Goal: Task Accomplishment & Management: Use online tool/utility

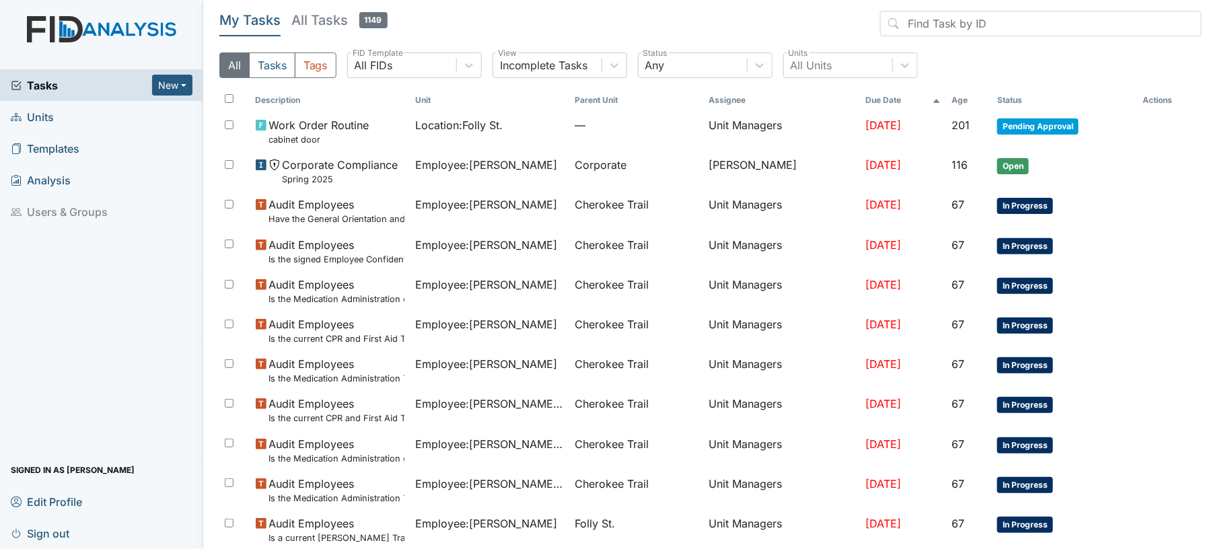
click at [90, 119] on link "Units" at bounding box center [101, 117] width 203 height 32
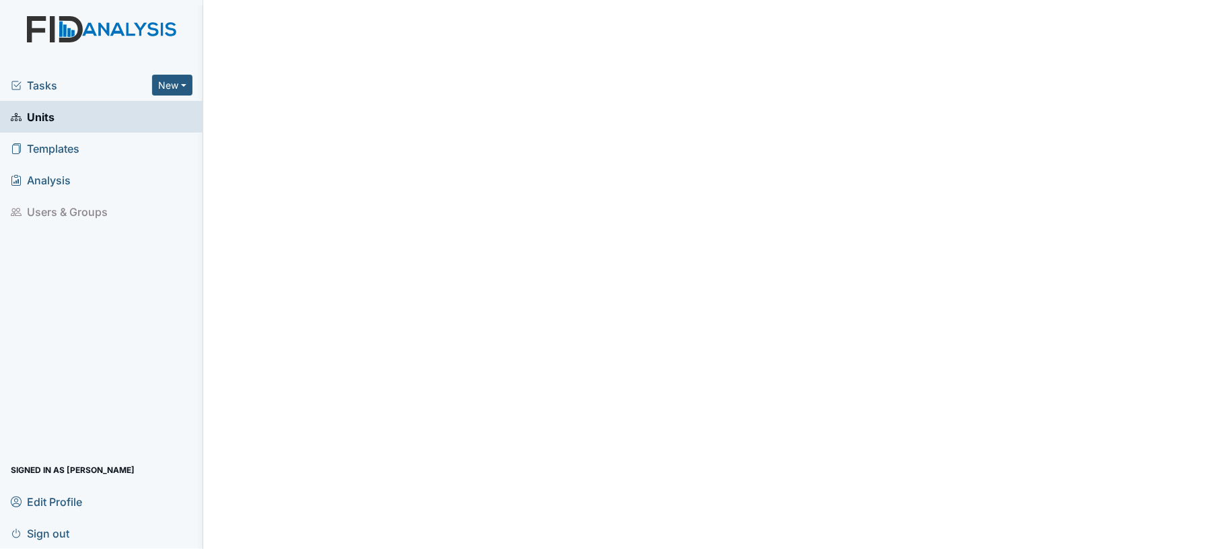
click at [92, 127] on link "Units" at bounding box center [101, 117] width 203 height 32
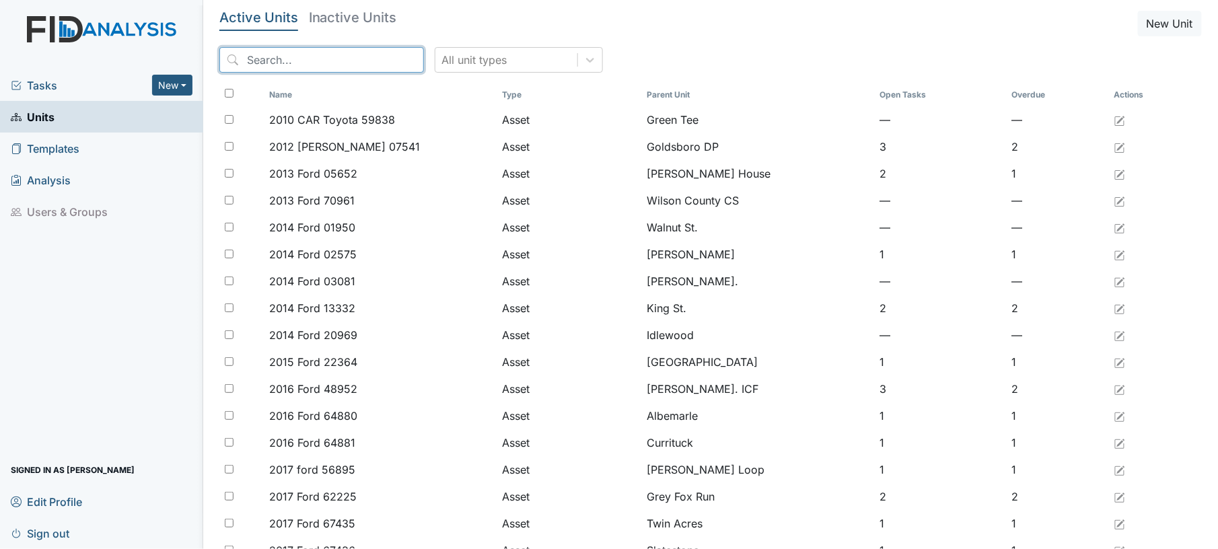
click at [324, 57] on input "search" at bounding box center [321, 60] width 205 height 26
type input "cherokee"
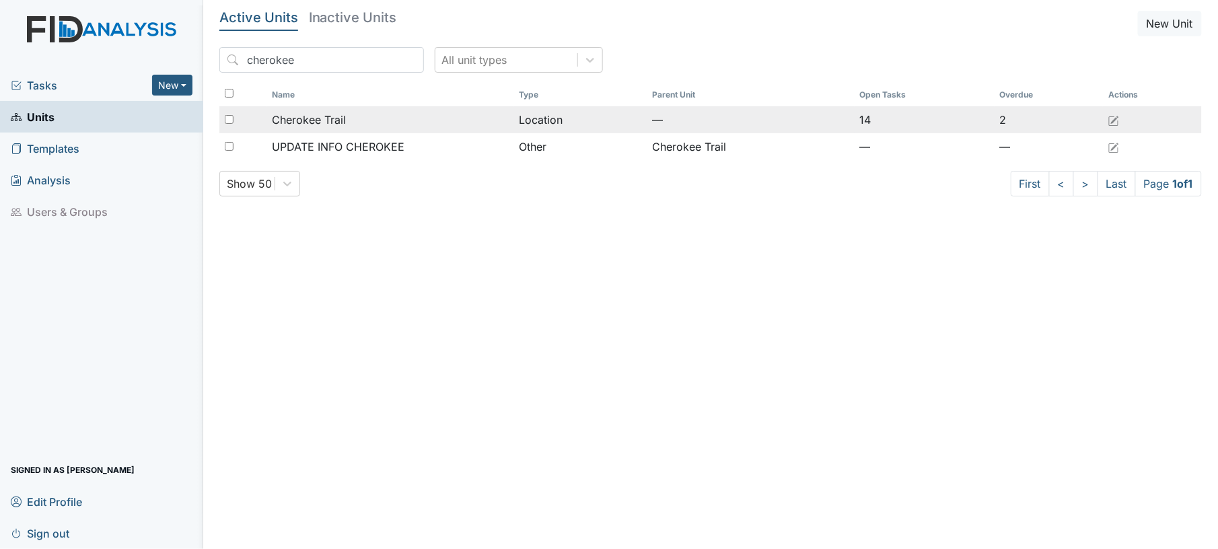
click at [353, 112] on div "Cherokee Trail" at bounding box center [391, 120] width 236 height 16
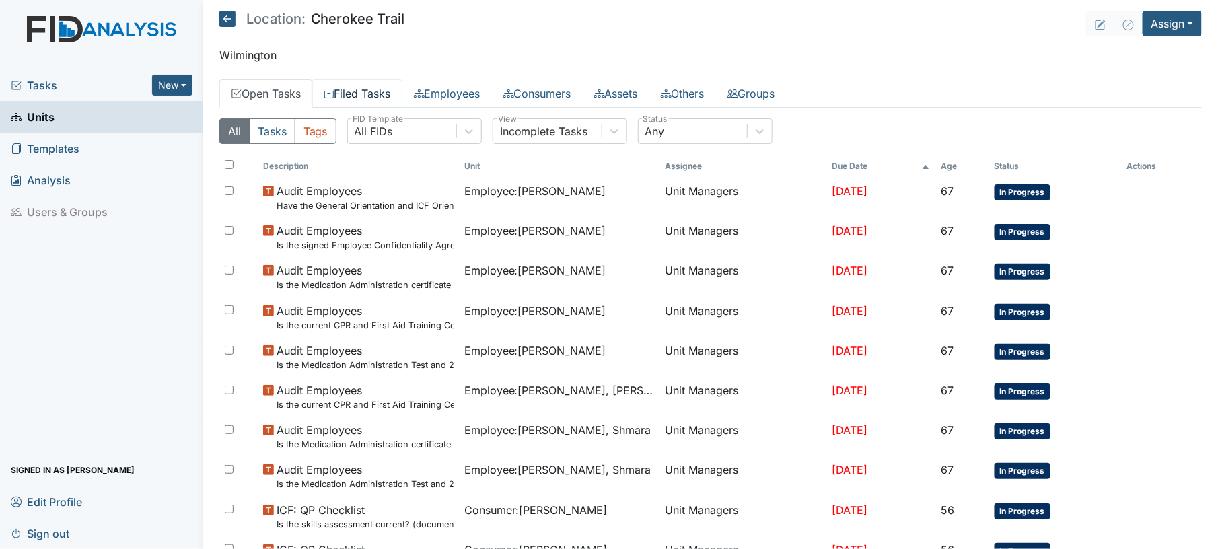
click at [357, 97] on link "Filed Tasks" at bounding box center [357, 93] width 90 height 28
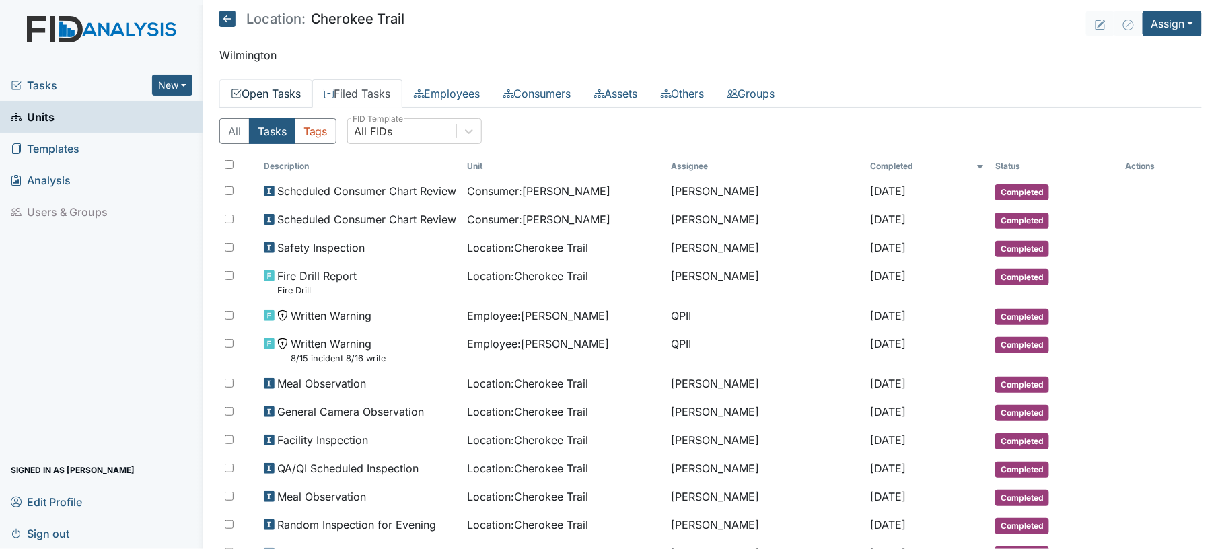
click at [261, 83] on link "Open Tasks" at bounding box center [265, 93] width 93 height 28
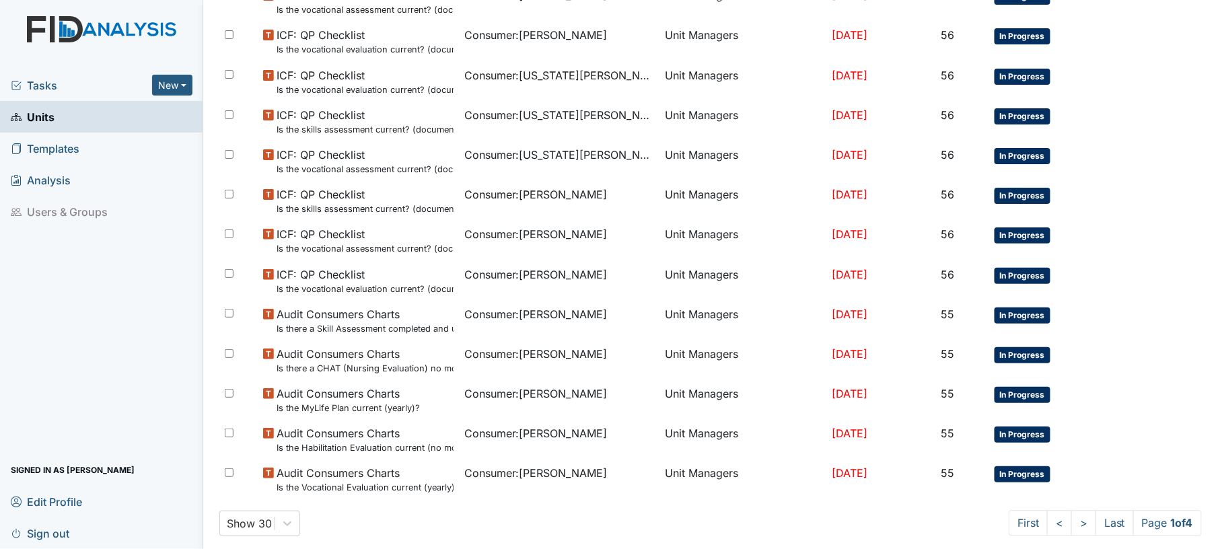
scroll to position [894, 0]
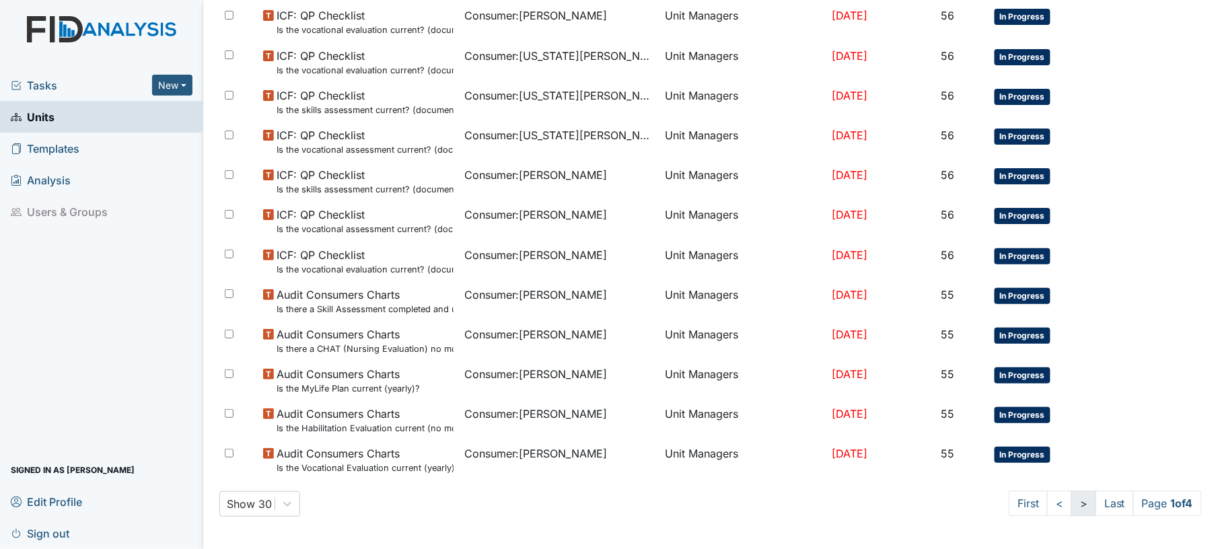
click at [1071, 507] on link ">" at bounding box center [1083, 504] width 25 height 26
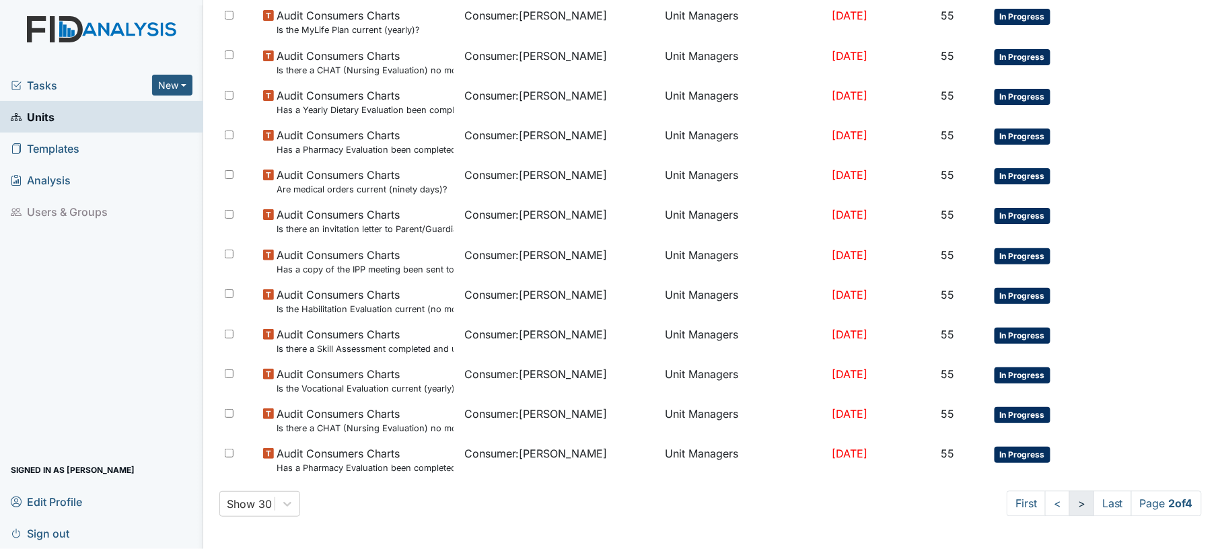
click at [1069, 509] on link ">" at bounding box center [1081, 504] width 25 height 26
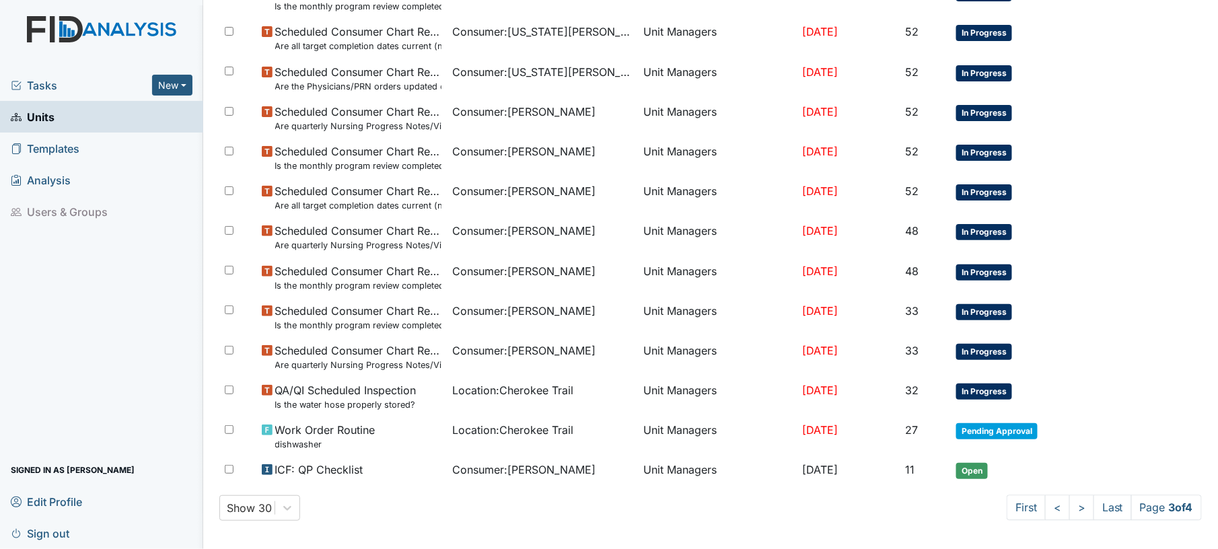
scroll to position [882, 0]
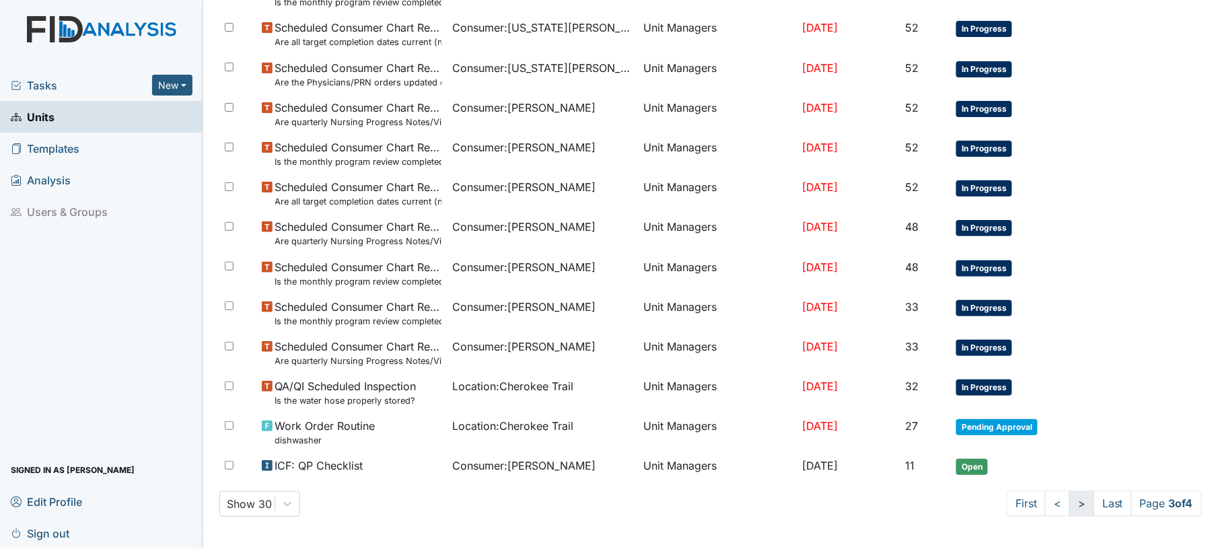
click at [1069, 505] on link ">" at bounding box center [1081, 504] width 25 height 26
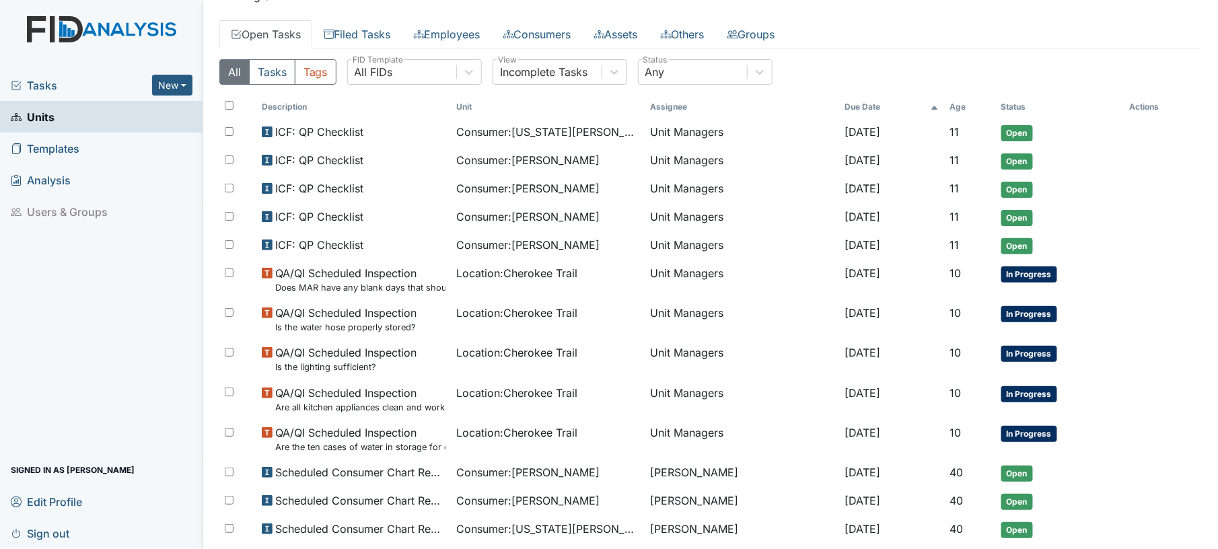
scroll to position [58, 0]
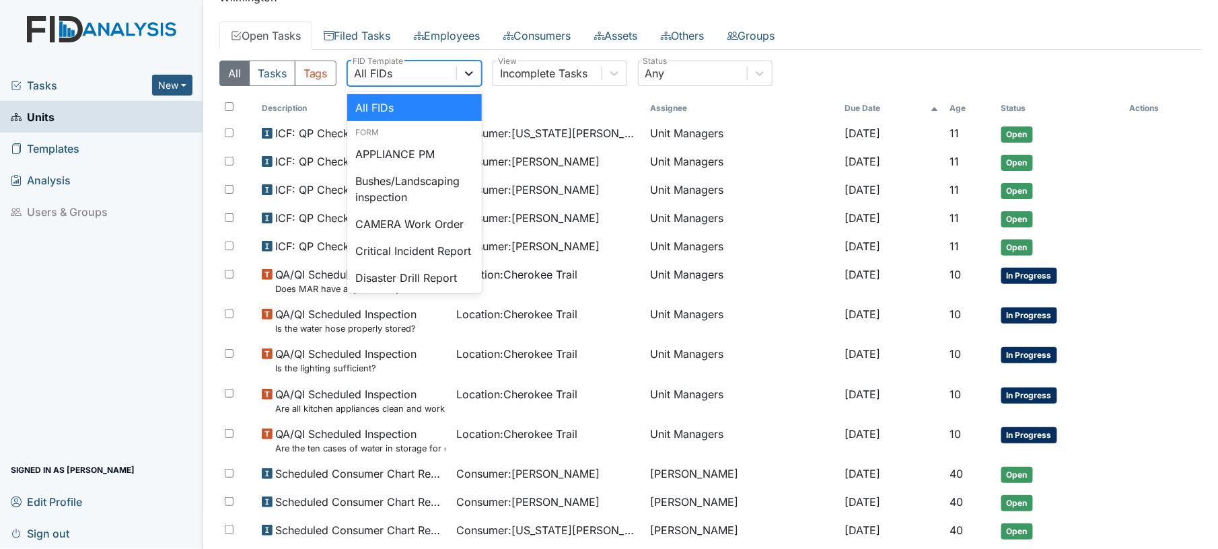
click at [462, 75] on div at bounding box center [469, 73] width 24 height 24
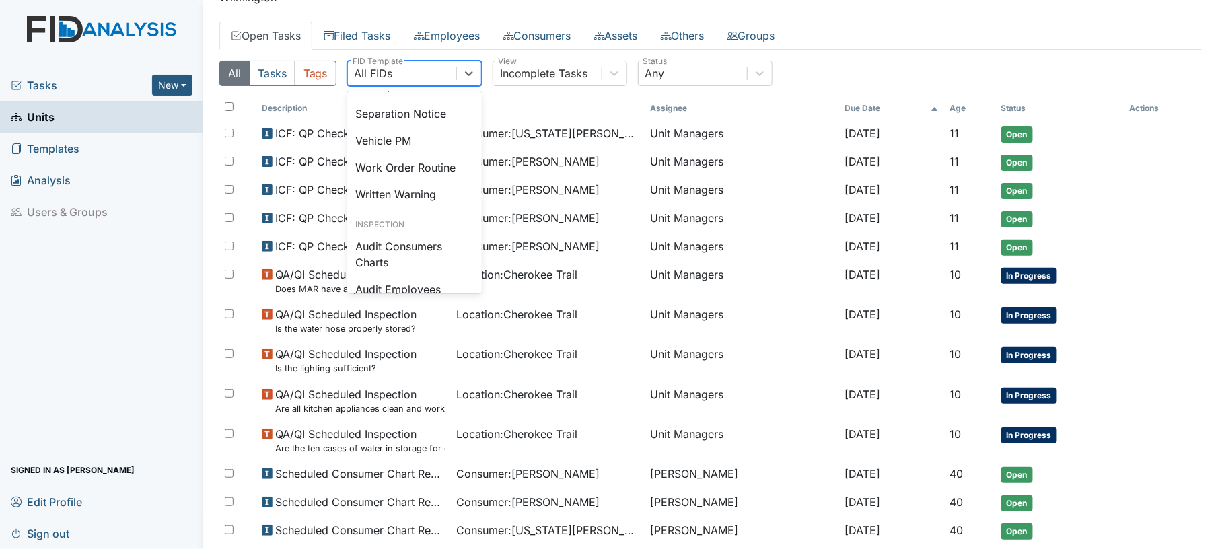
scroll to position [646, 0]
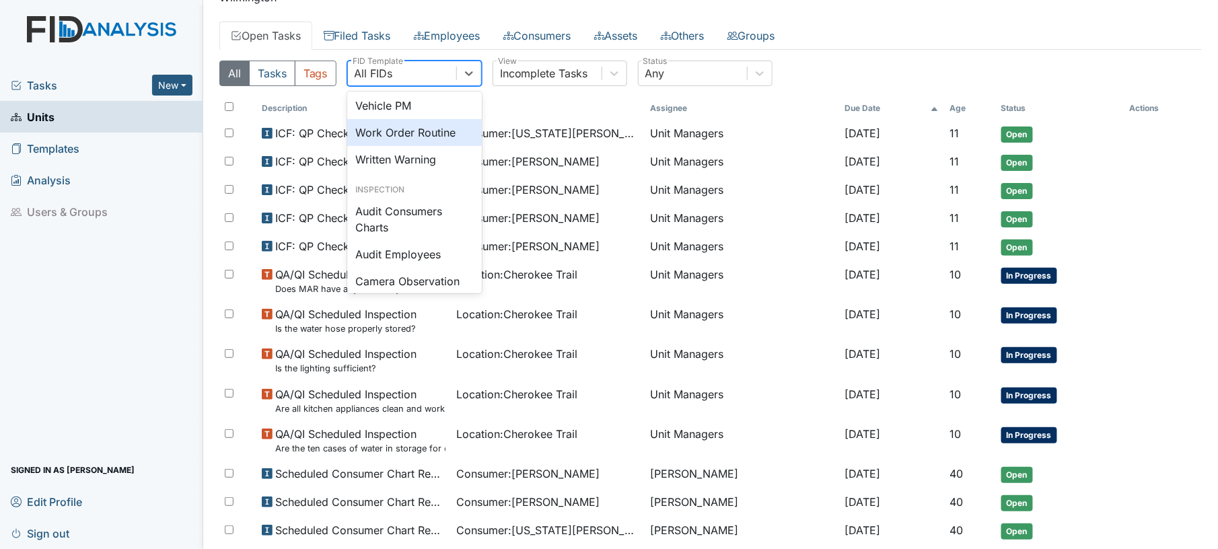
click at [458, 146] on div "Work Order Routine" at bounding box center [414, 132] width 135 height 27
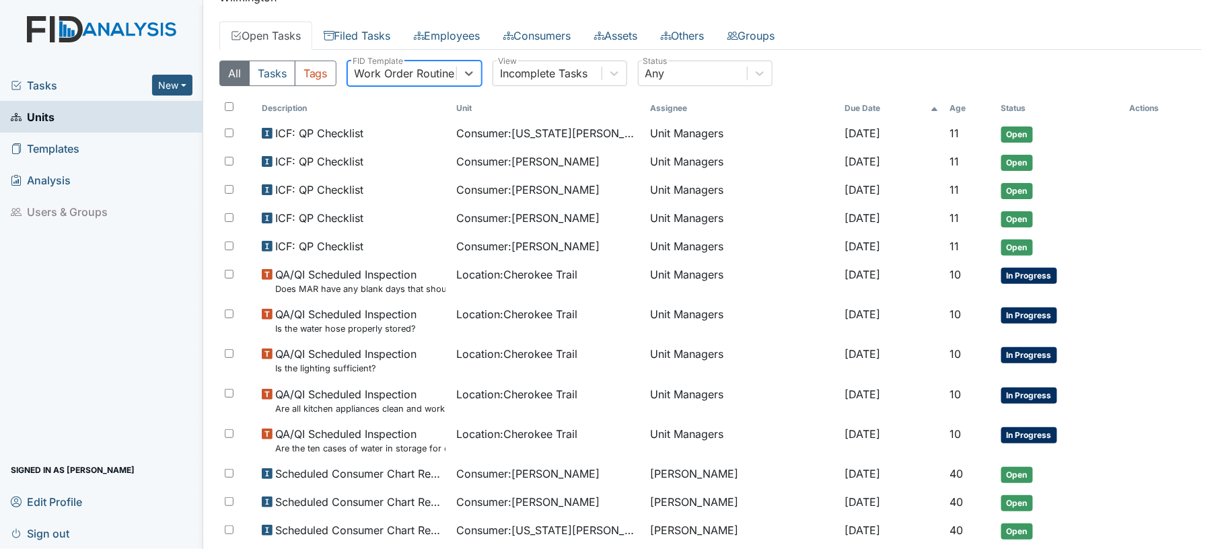
scroll to position [0, 0]
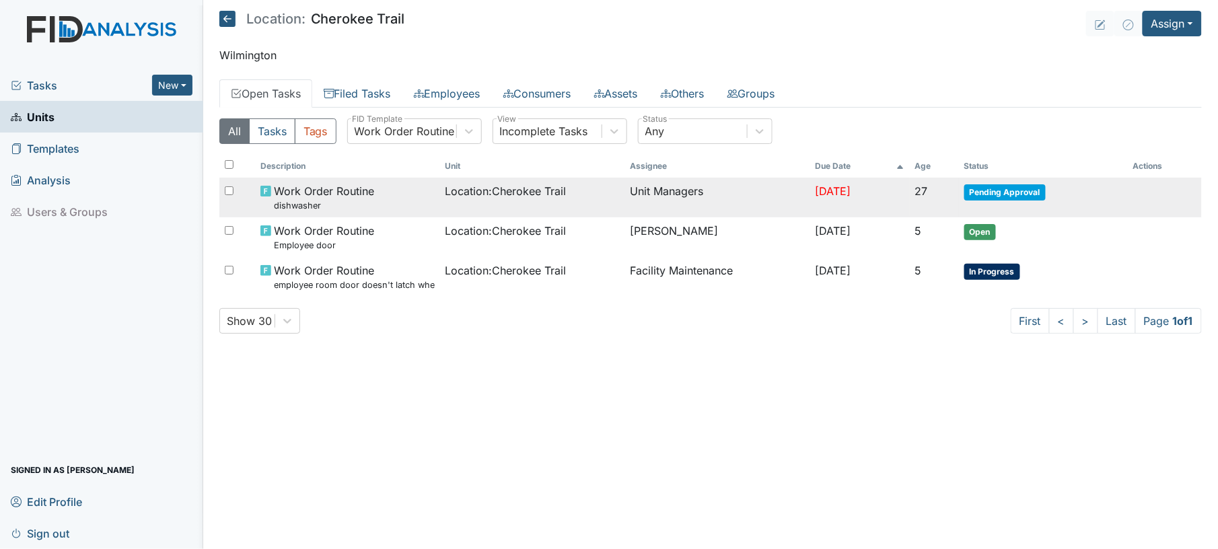
click at [464, 211] on td "Location : Cherokee Trail" at bounding box center [532, 198] width 185 height 40
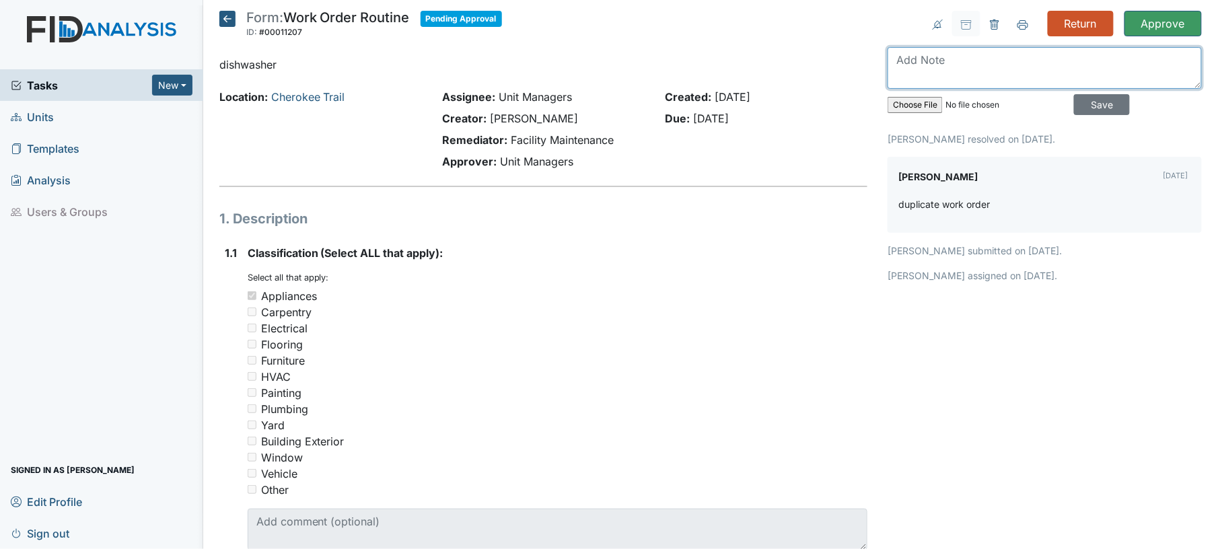
click at [962, 63] on textarea at bounding box center [1045, 68] width 314 height 42
type textarea "new one put in today!"
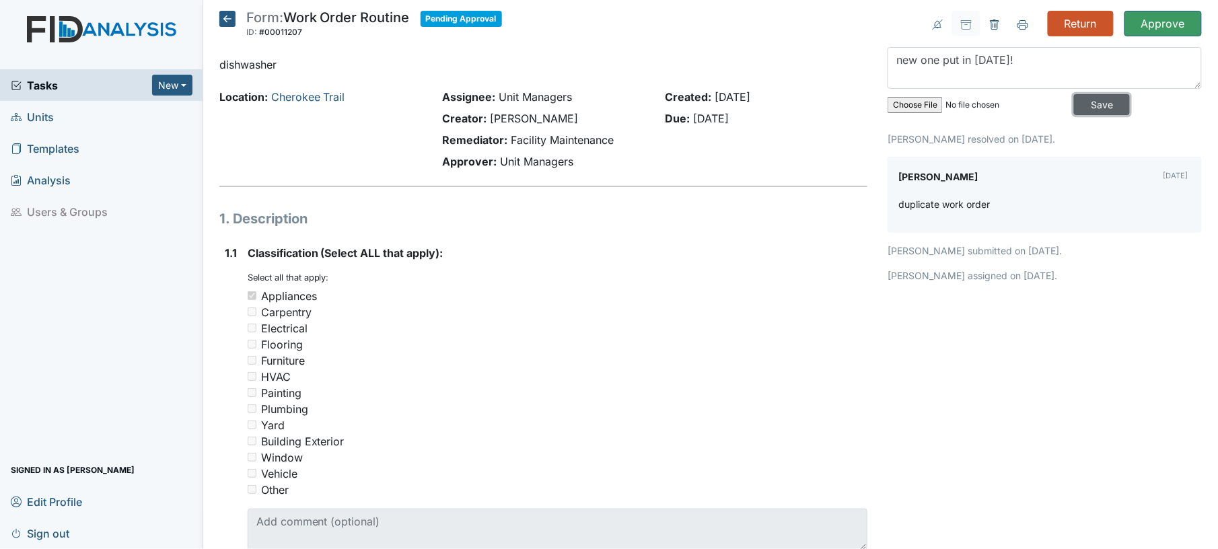
click at [1086, 112] on input "Save" at bounding box center [1102, 104] width 56 height 21
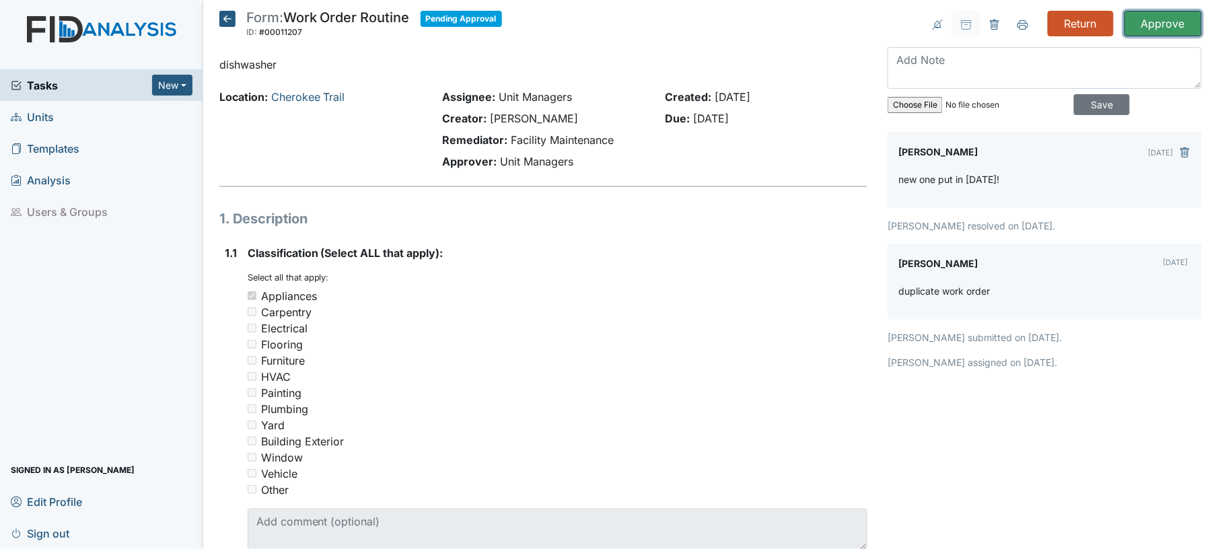
click at [1147, 25] on input "Approve" at bounding box center [1163, 24] width 77 height 26
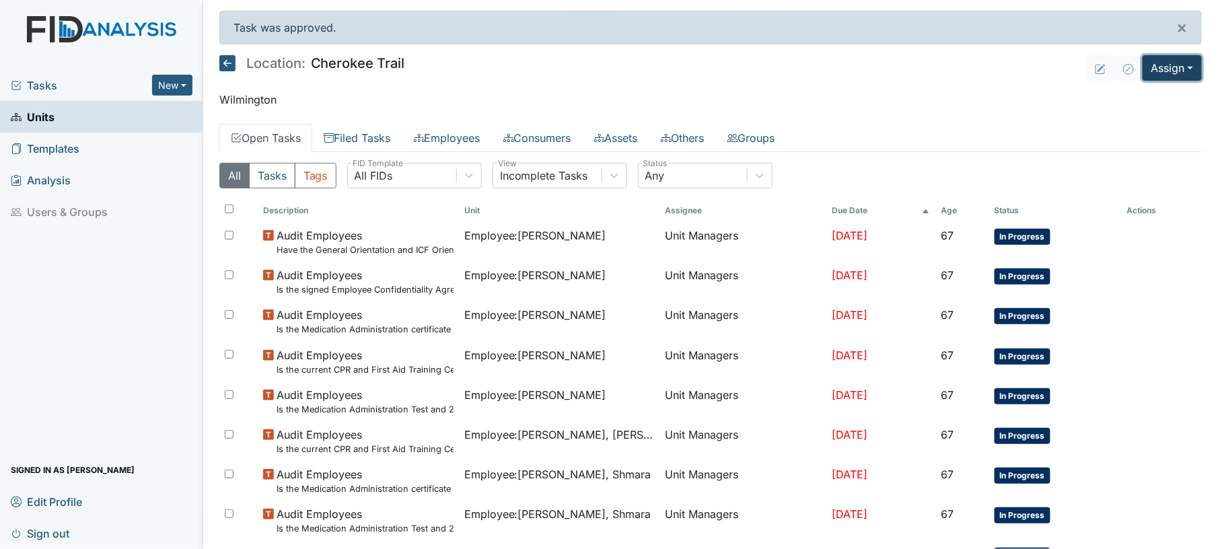
click at [1172, 74] on button "Assign" at bounding box center [1172, 68] width 59 height 26
click at [1123, 100] on link "Assign Form" at bounding box center [1139, 99] width 121 height 22
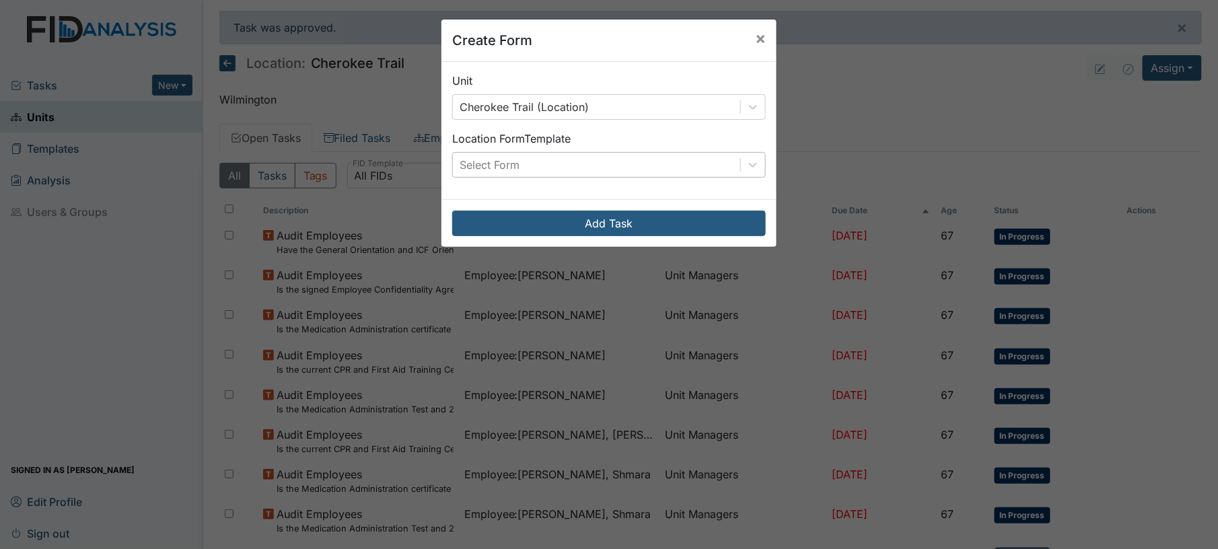
click at [672, 175] on div "Select Form" at bounding box center [596, 165] width 287 height 24
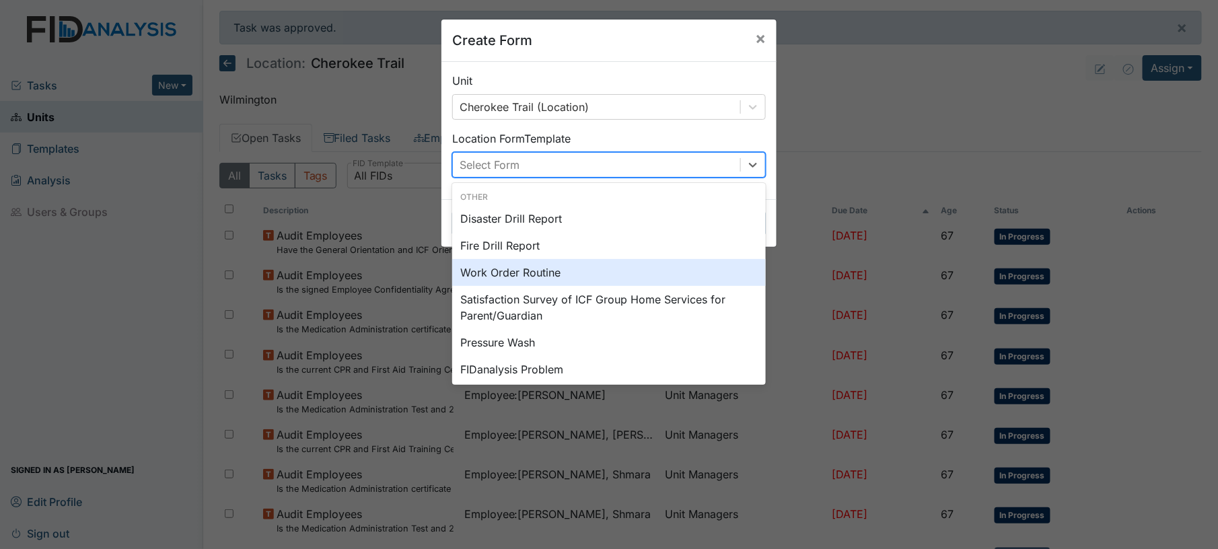
click at [606, 271] on div "Work Order Routine" at bounding box center [609, 272] width 314 height 27
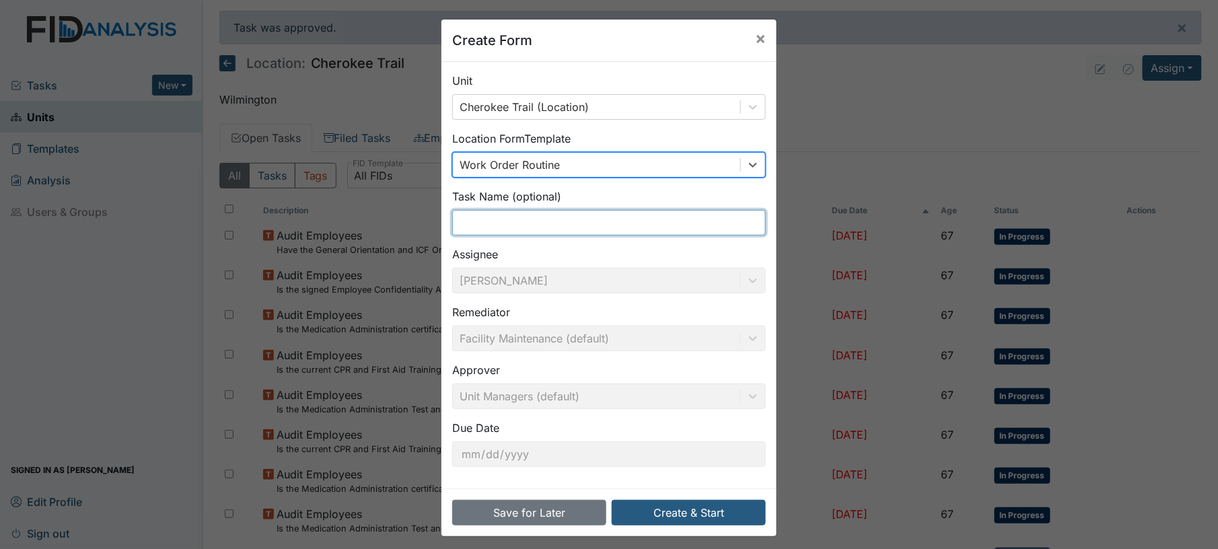
click at [563, 222] on input "text" at bounding box center [609, 223] width 314 height 26
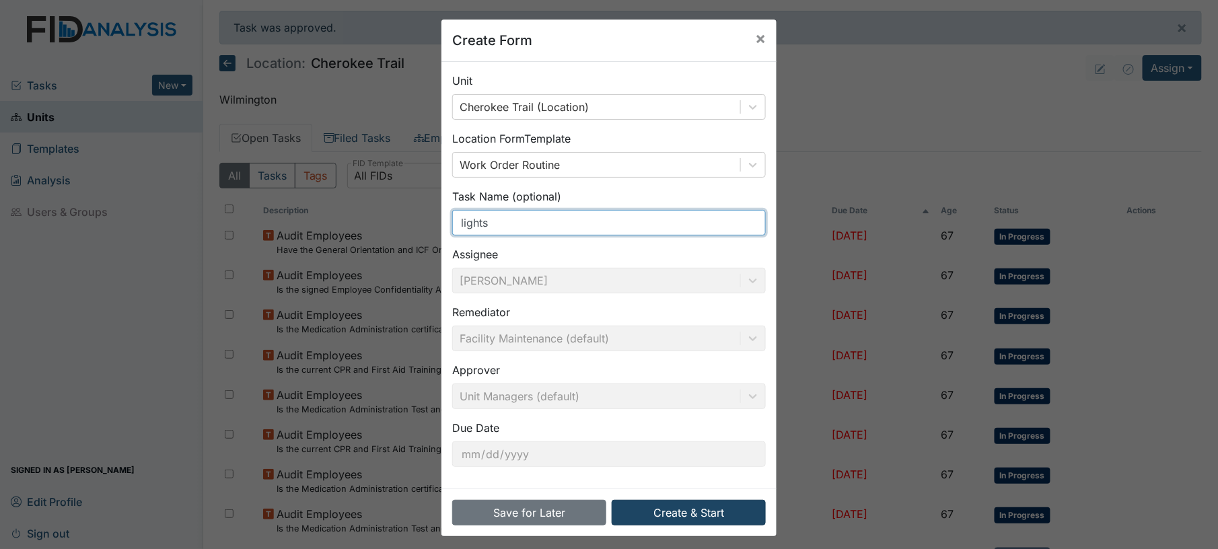
type input "lights"
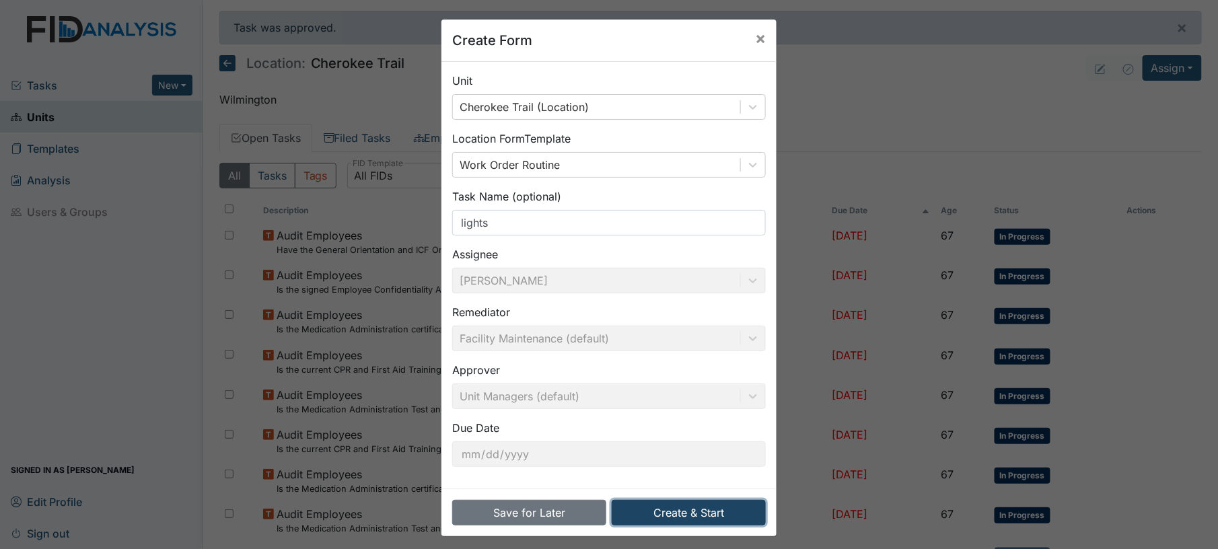
click at [666, 516] on button "Create & Start" at bounding box center [689, 513] width 154 height 26
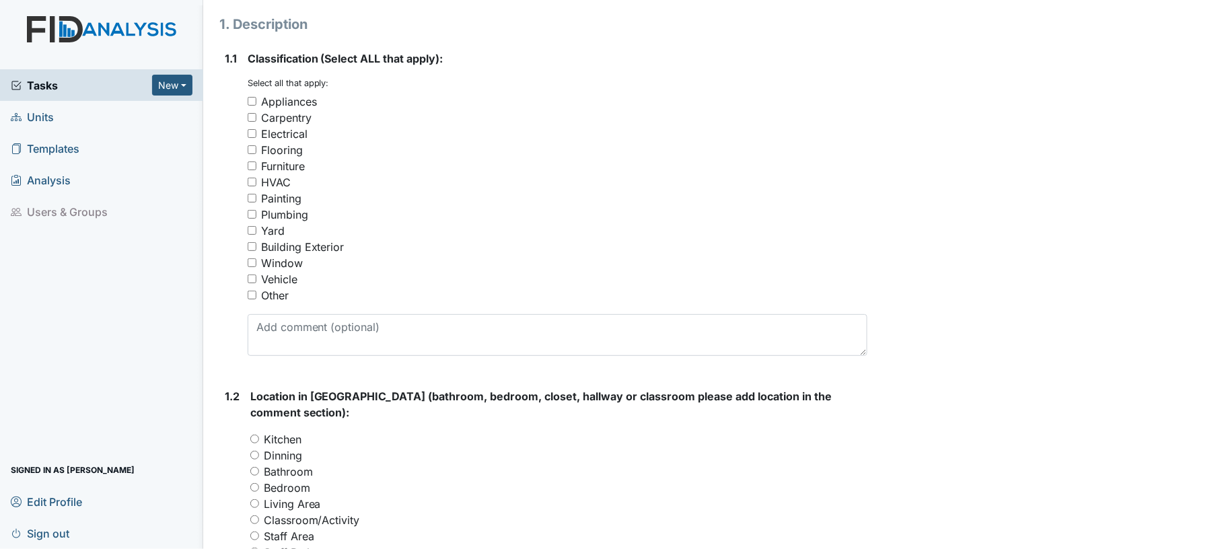
scroll to position [232, 0]
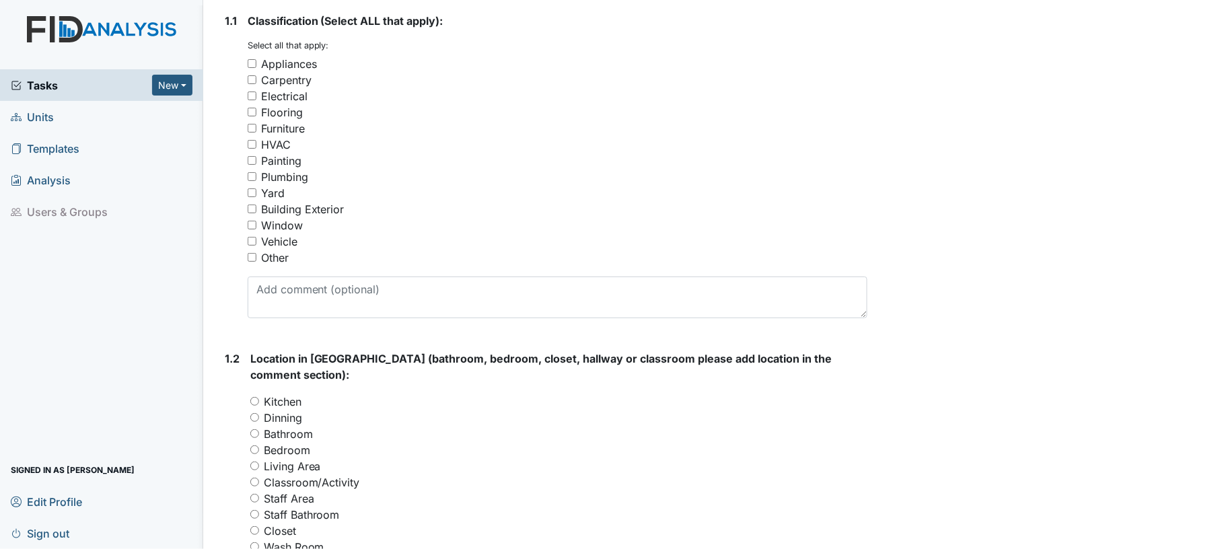
click at [248, 94] on input "Electrical" at bounding box center [252, 96] width 9 height 9
checkbox input "true"
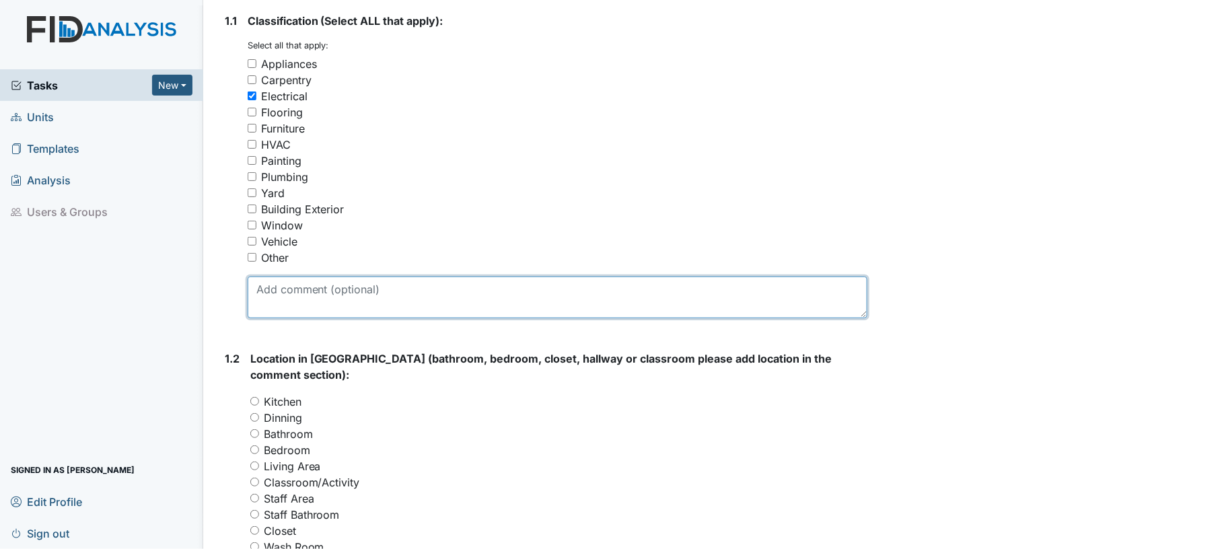
click at [389, 296] on textarea at bounding box center [558, 298] width 621 height 42
type textarea "light bulbs"
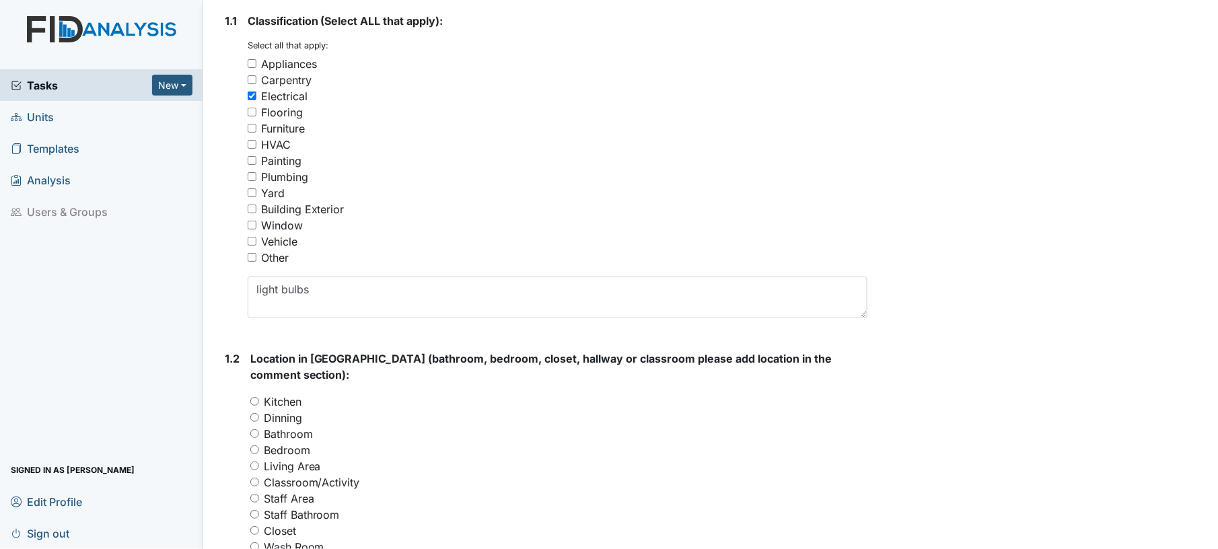
drag, startPoint x: 1201, startPoint y: 289, endPoint x: 1201, endPoint y: 359, distance: 69.3
click at [1201, 359] on main "Form: Work Order Routine ID: #00011351 Open Autosaving... lights Location: Cher…" at bounding box center [710, 274] width 1015 height 549
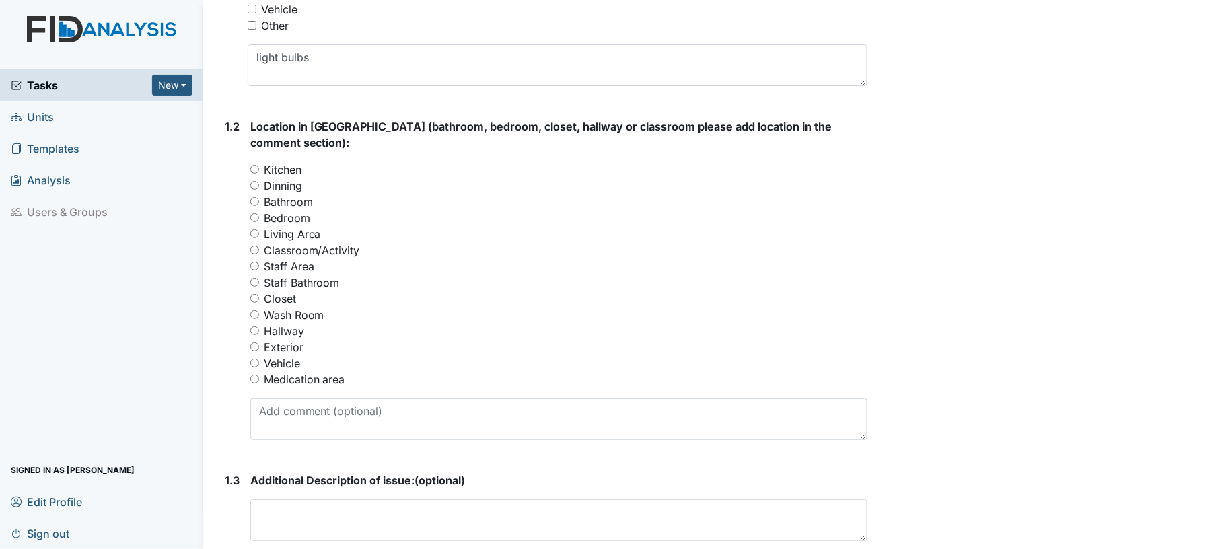
scroll to position [467, 0]
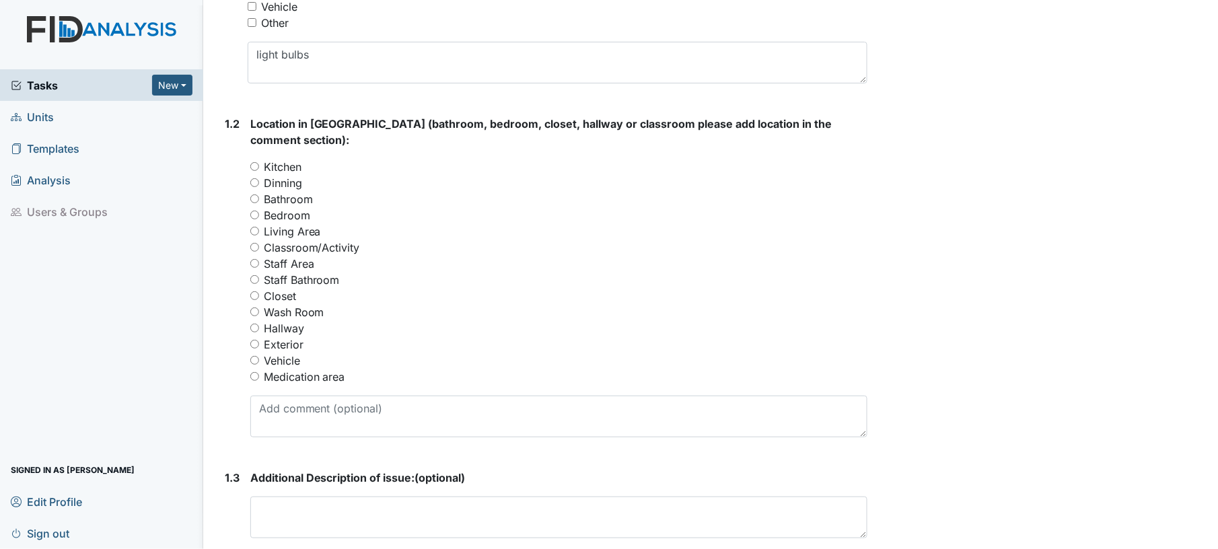
click at [253, 162] on input "Kitchen" at bounding box center [254, 166] width 9 height 9
radio input "true"
click at [252, 211] on input "Bedroom" at bounding box center [254, 215] width 9 height 9
radio input "true"
click at [256, 159] on div "Kitchen" at bounding box center [559, 167] width 618 height 16
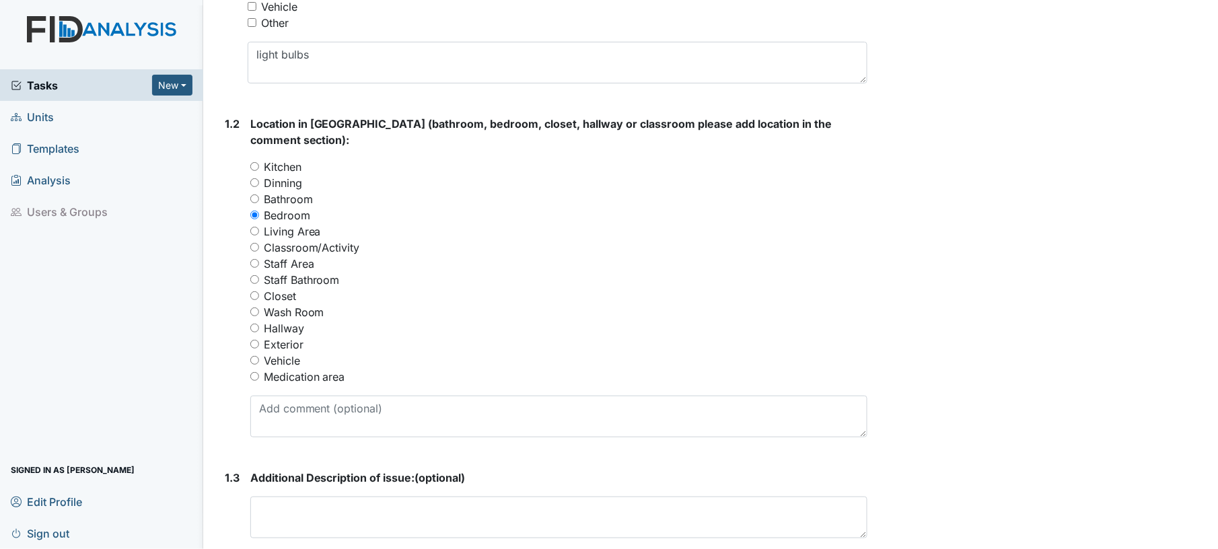
click at [256, 162] on input "Kitchen" at bounding box center [254, 166] width 9 height 9
radio input "true"
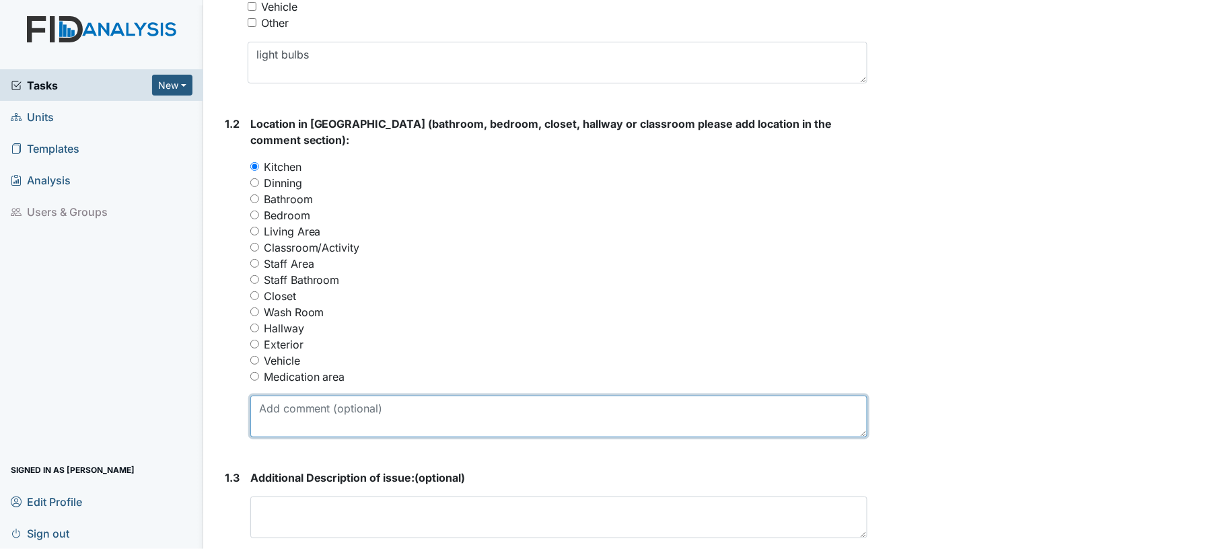
click at [297, 396] on textarea at bounding box center [559, 417] width 618 height 42
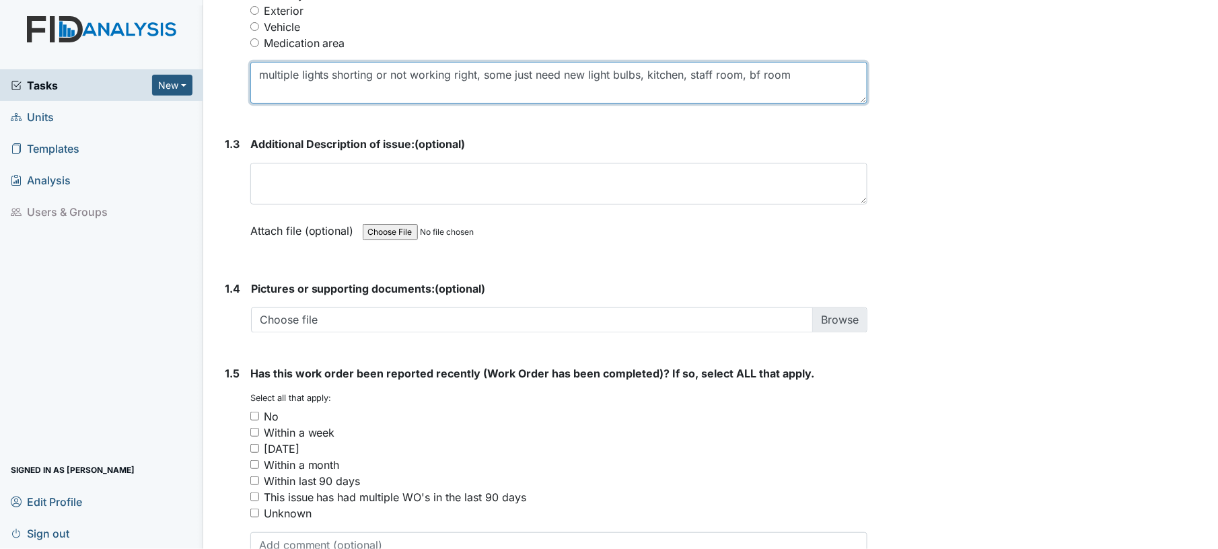
scroll to position [851, 0]
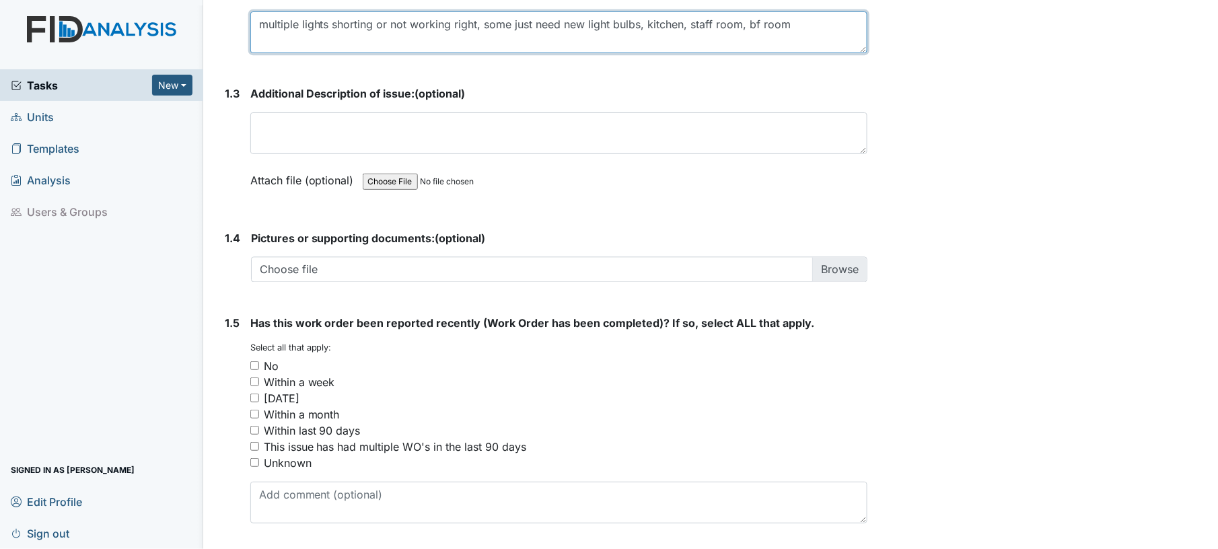
type textarea "multiple lights shorting or not working right, some just need new light bulbs, …"
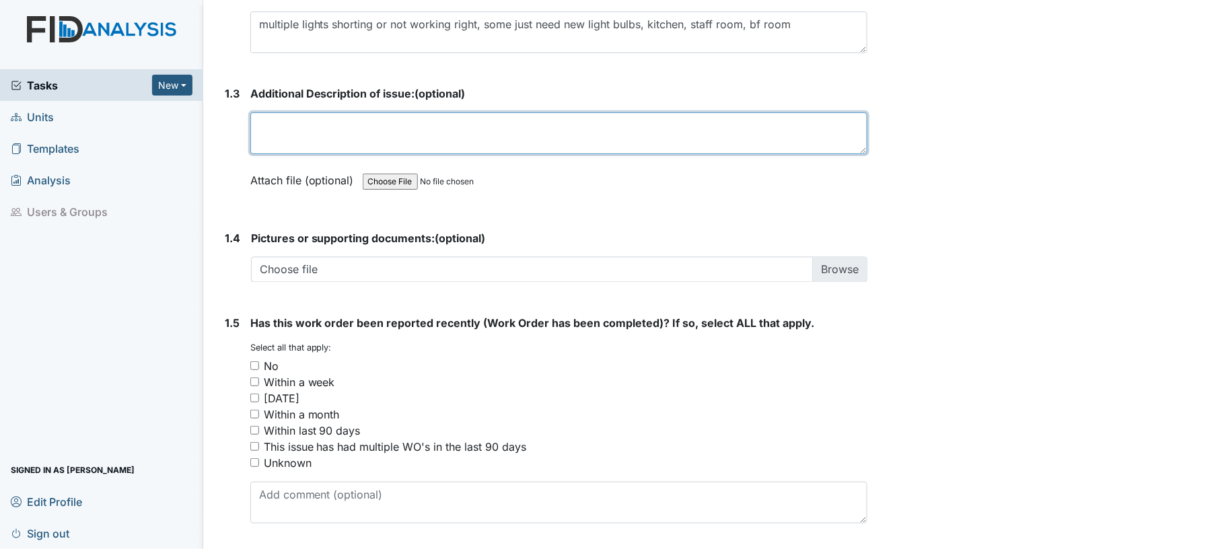
click at [547, 119] on textarea at bounding box center [559, 133] width 618 height 42
type textarea "above"
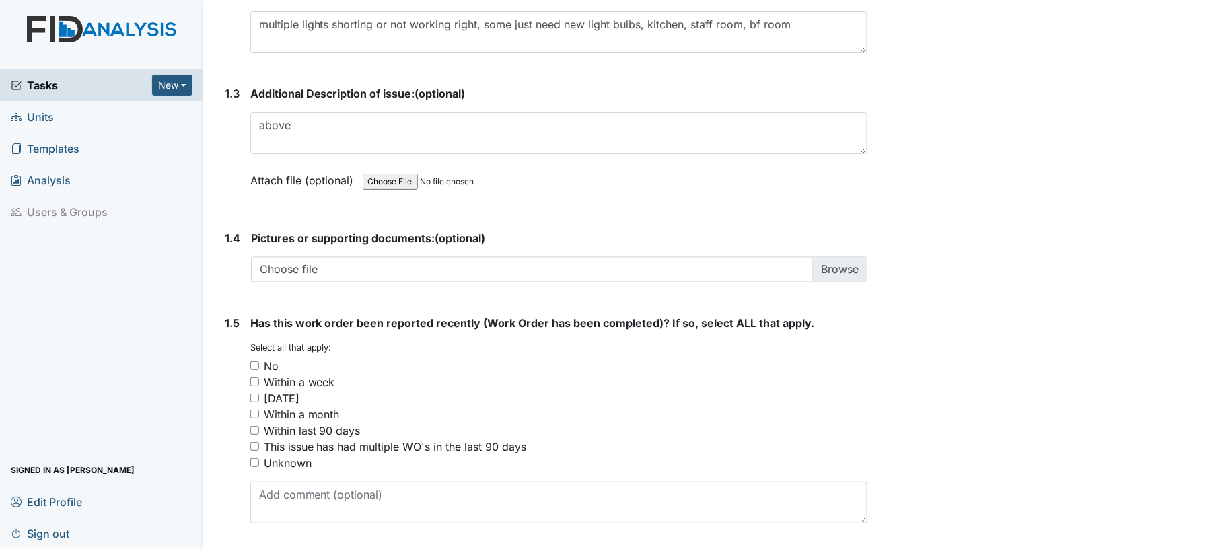
click at [254, 361] on input "No" at bounding box center [254, 365] width 9 height 9
checkbox input "true"
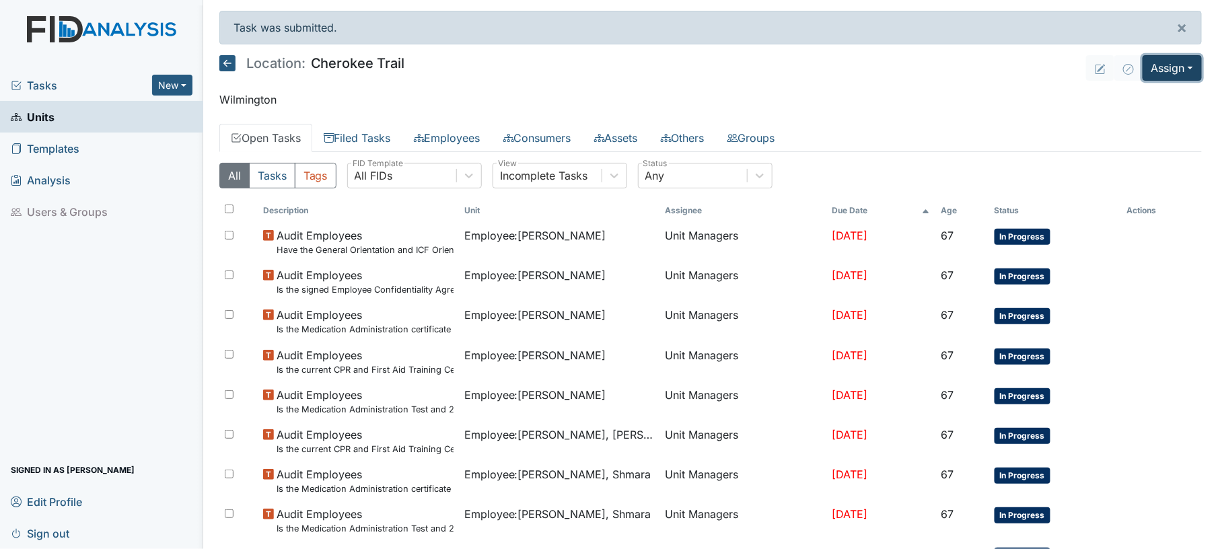
click at [1148, 73] on button "Assign" at bounding box center [1172, 68] width 59 height 26
click at [1105, 100] on link "Assign Form" at bounding box center [1139, 99] width 121 height 22
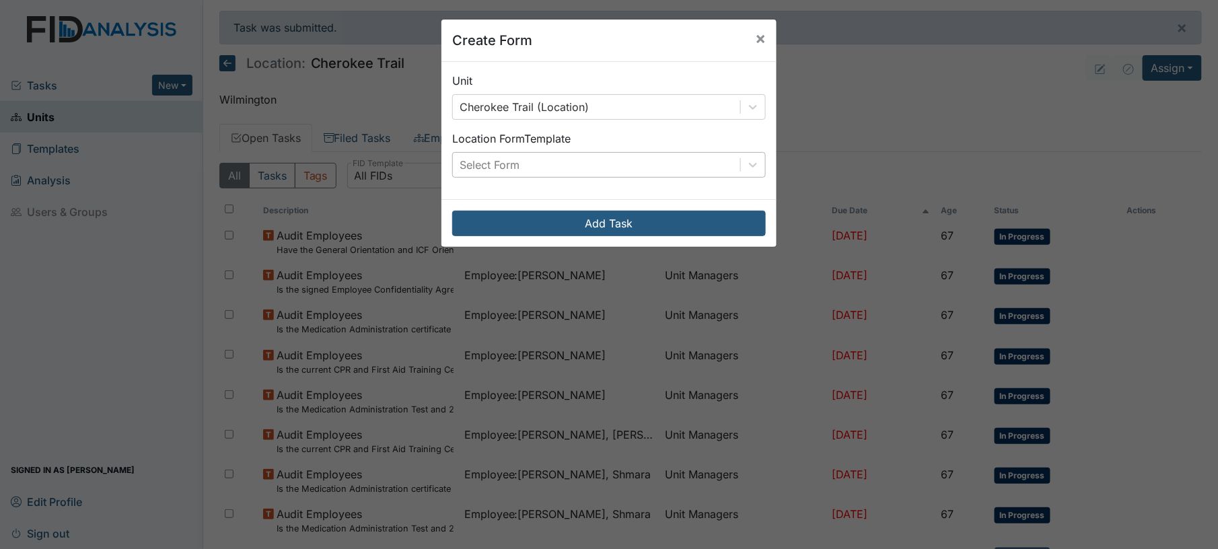
click at [660, 163] on div "Select Form" at bounding box center [596, 165] width 287 height 24
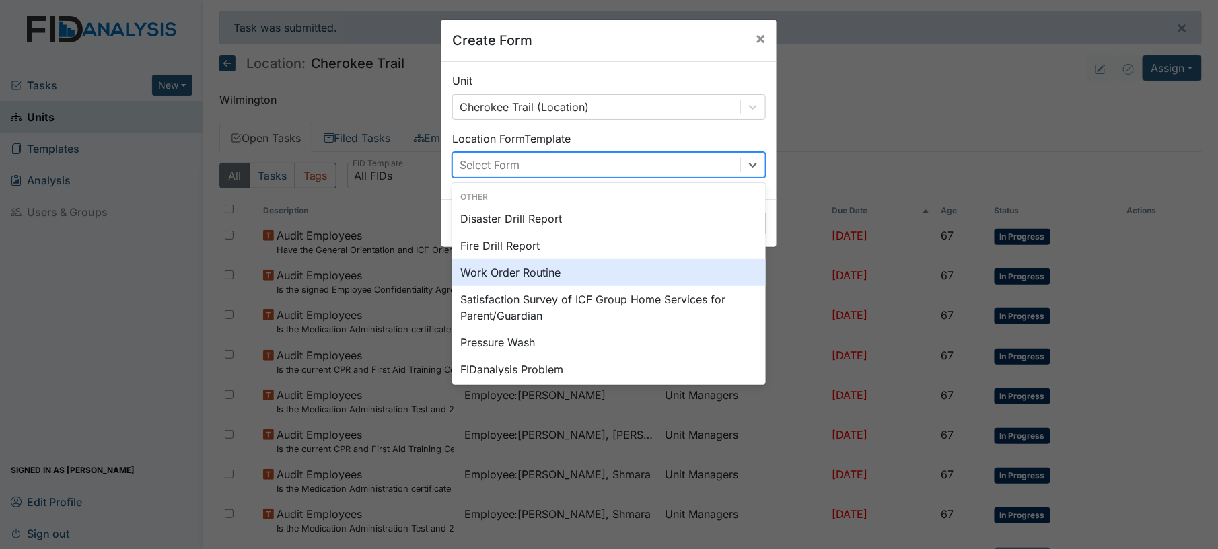
click at [602, 277] on div "Work Order Routine" at bounding box center [609, 272] width 314 height 27
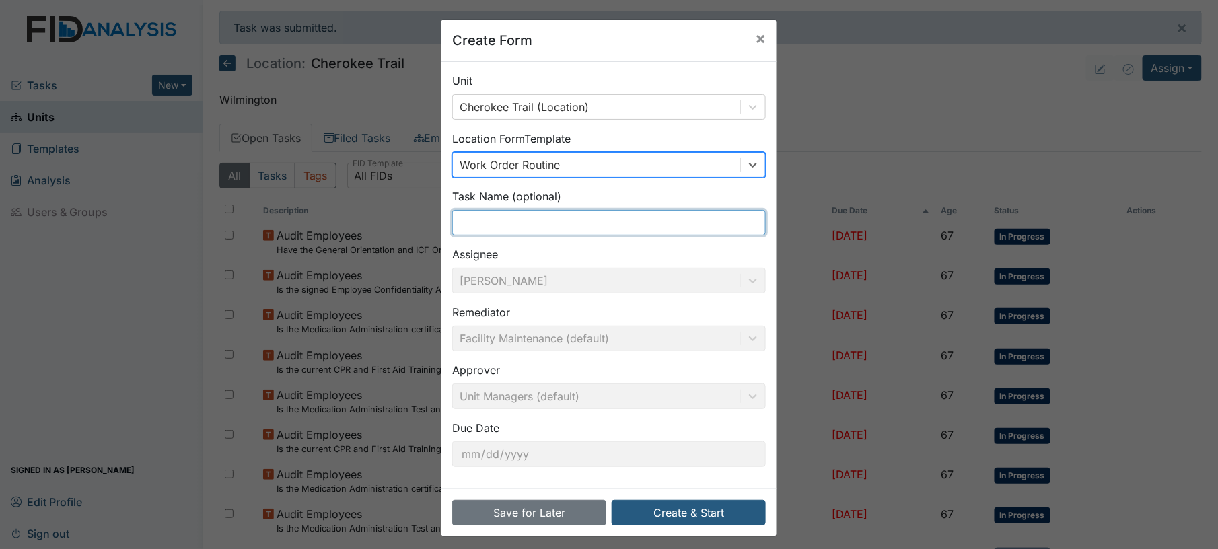
click at [567, 221] on input "text" at bounding box center [609, 223] width 314 height 26
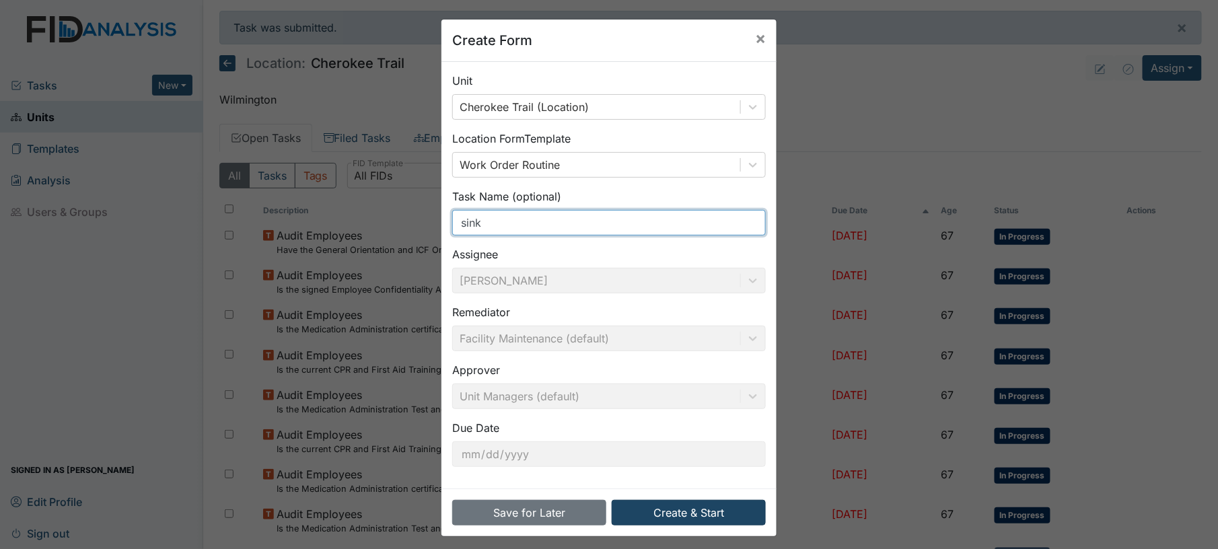
type input "sink"
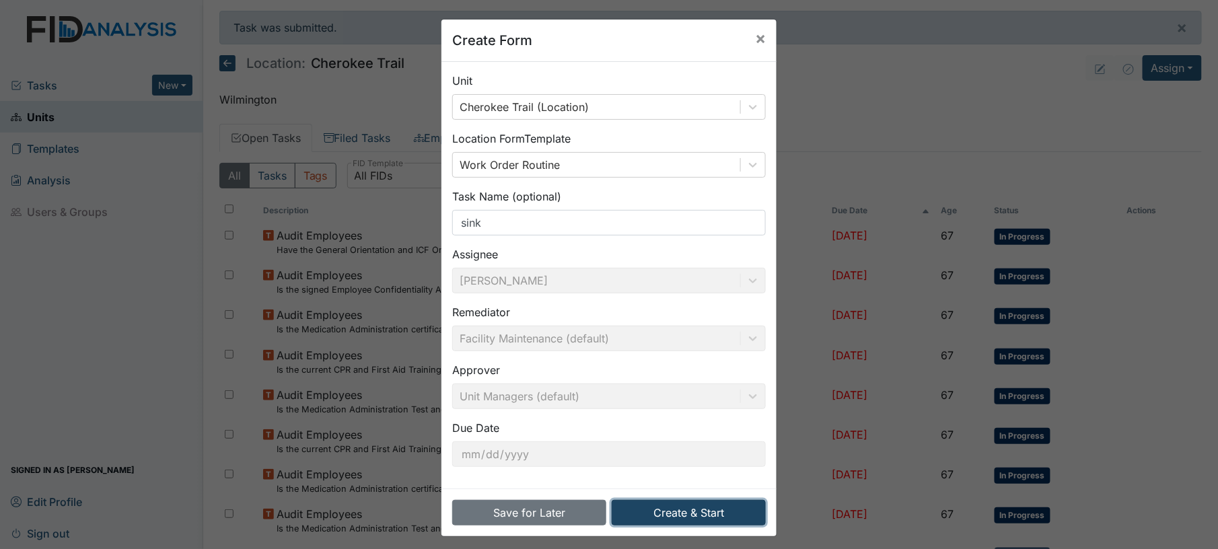
click at [660, 515] on button "Create & Start" at bounding box center [689, 513] width 154 height 26
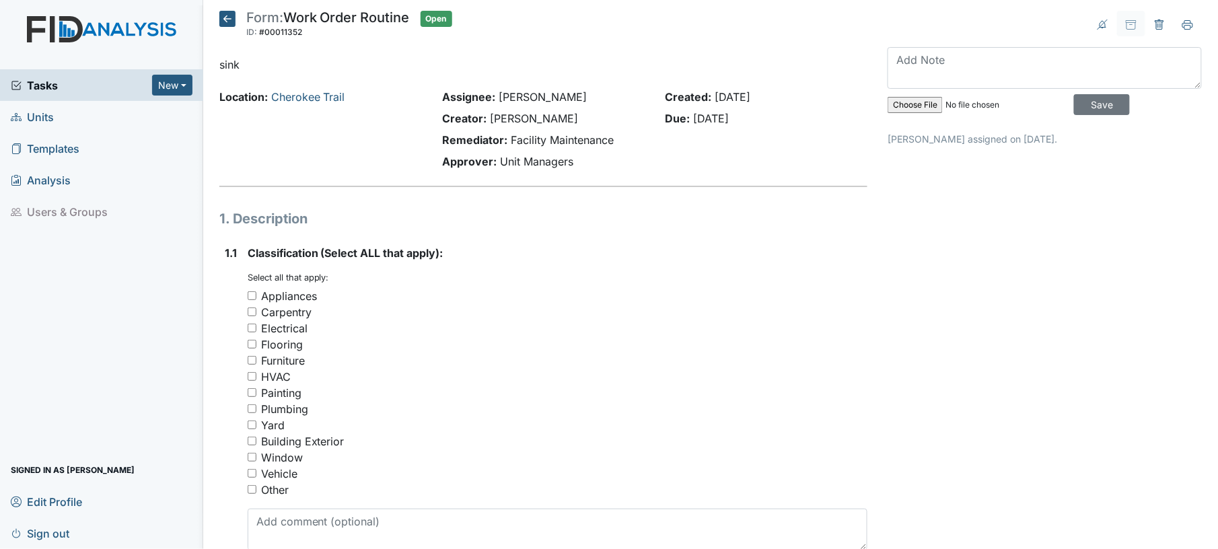
click at [254, 486] on input "Other" at bounding box center [252, 489] width 9 height 9
checkbox input "true"
click at [283, 520] on textarea at bounding box center [558, 530] width 621 height 42
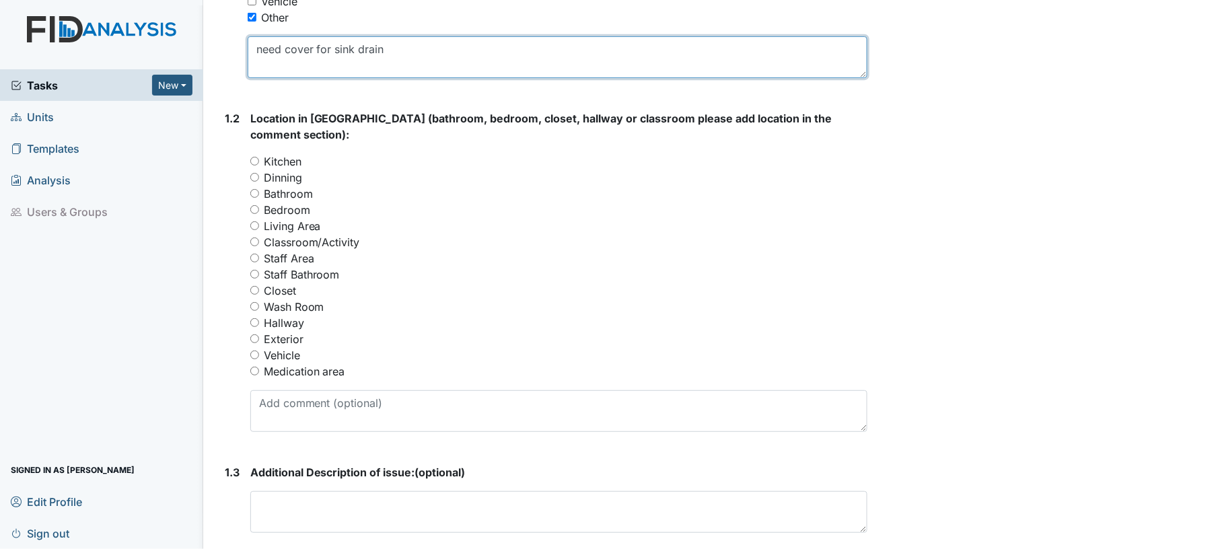
scroll to position [485, 0]
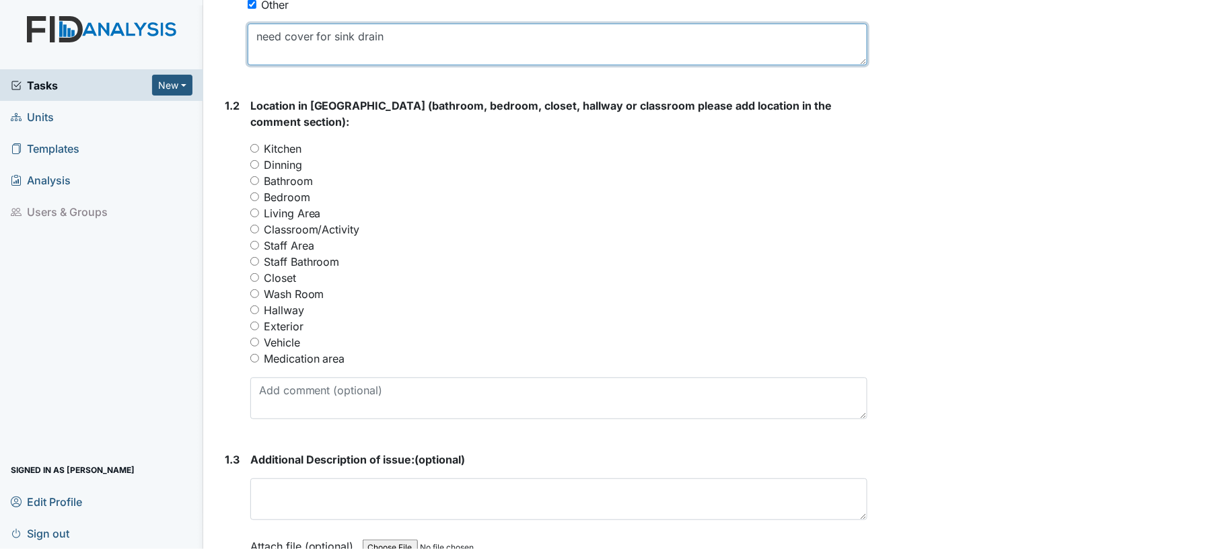
type textarea "need cover for sink drain"
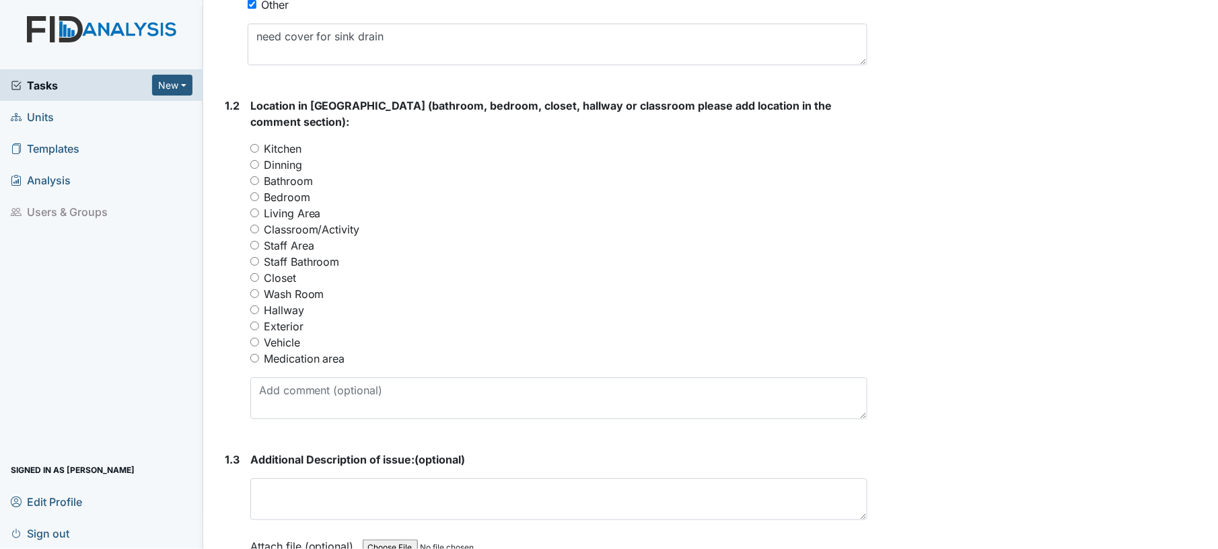
click at [254, 173] on div "Bathroom" at bounding box center [559, 181] width 618 height 16
click at [254, 176] on input "Bathroom" at bounding box center [254, 180] width 9 height 9
radio input "true"
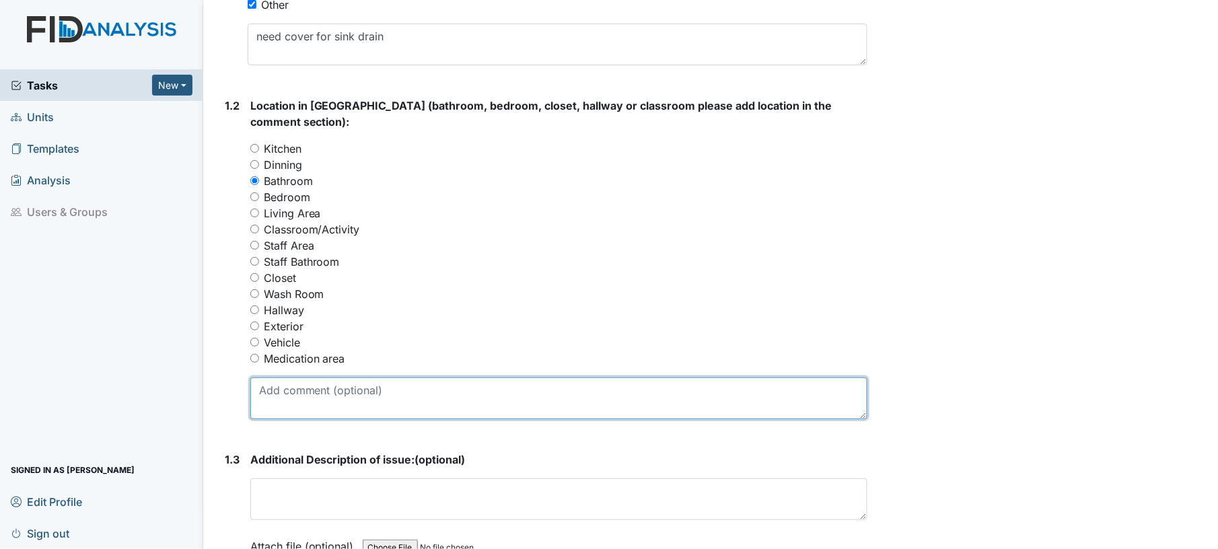
click at [326, 381] on textarea at bounding box center [559, 399] width 618 height 42
type textarea "back hallway bathroom"
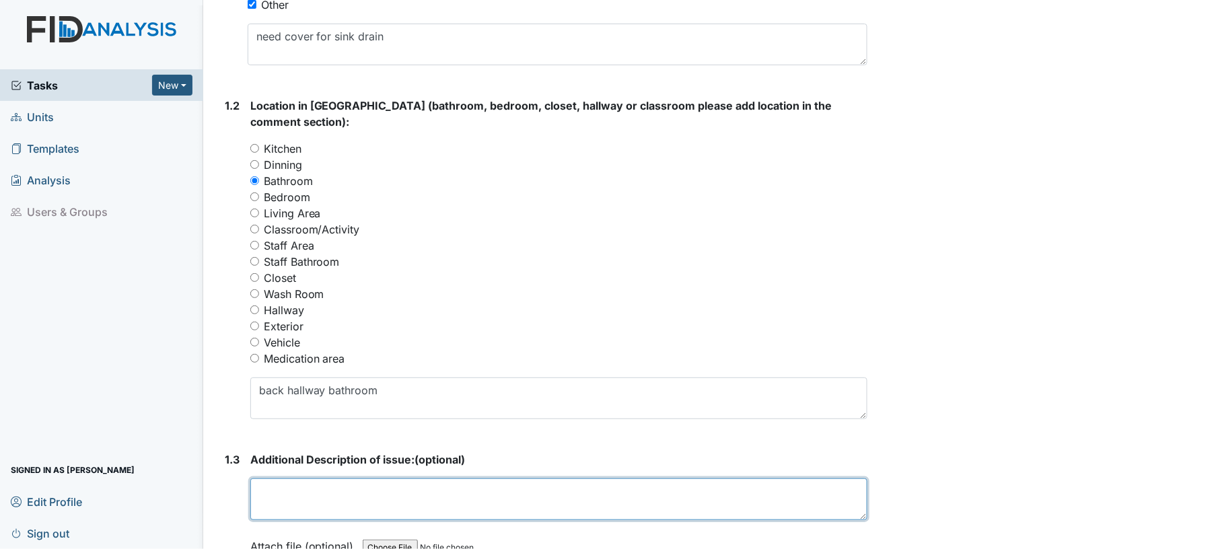
click at [350, 486] on textarea at bounding box center [559, 500] width 618 height 42
type textarea "nothing in the drain in the sink so clients can drop things down sink"
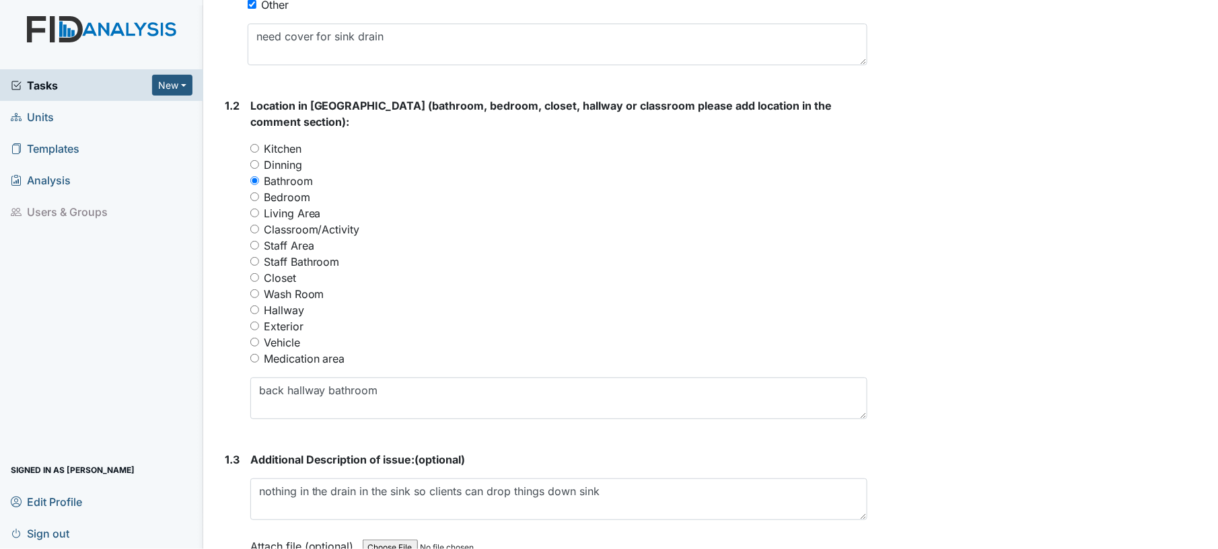
drag, startPoint x: 1199, startPoint y: 343, endPoint x: 1199, endPoint y: 474, distance: 131.2
click at [1199, 474] on main "Form: Work Order Routine ID: #00011352 Open Autosaving... sink Location: Cherok…" at bounding box center [710, 274] width 1015 height 549
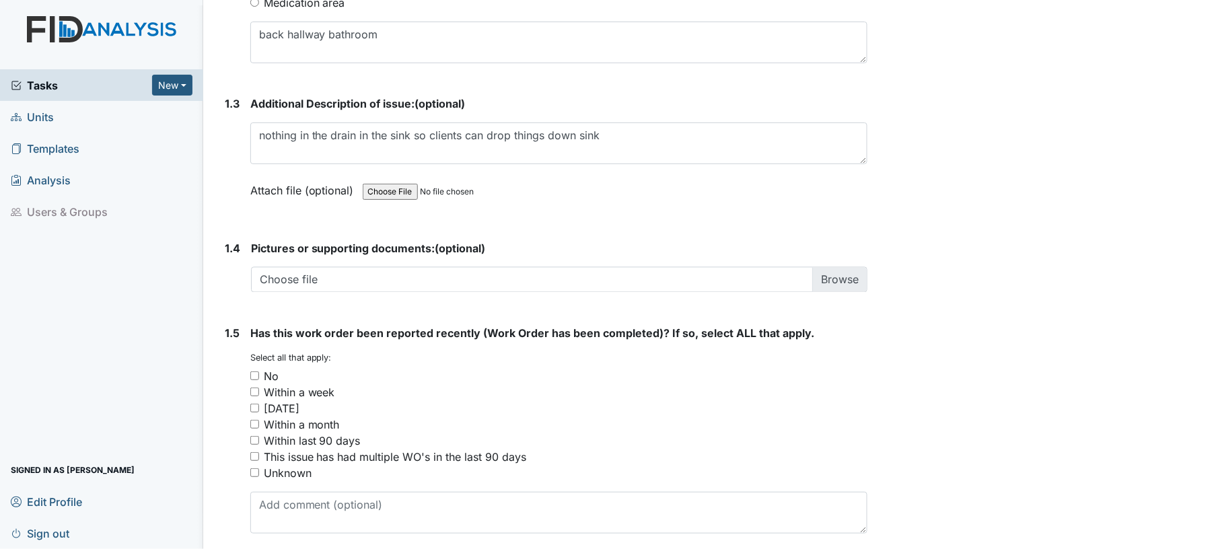
scroll to position [879, 0]
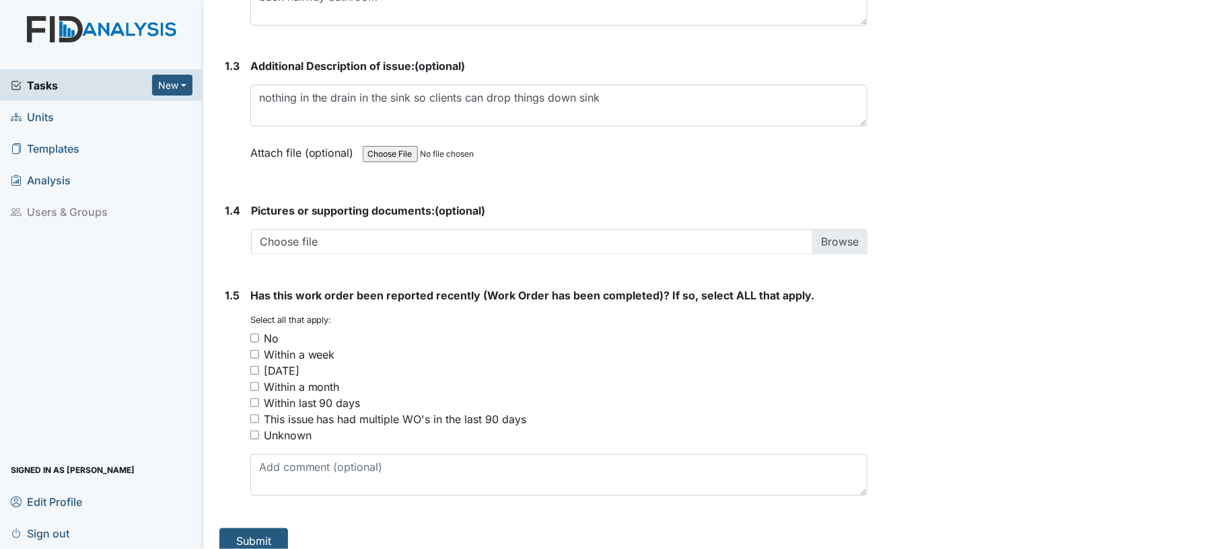
click at [252, 334] on input "No" at bounding box center [254, 338] width 9 height 9
checkbox input "true"
click at [246, 533] on button "Submit" at bounding box center [253, 541] width 69 height 26
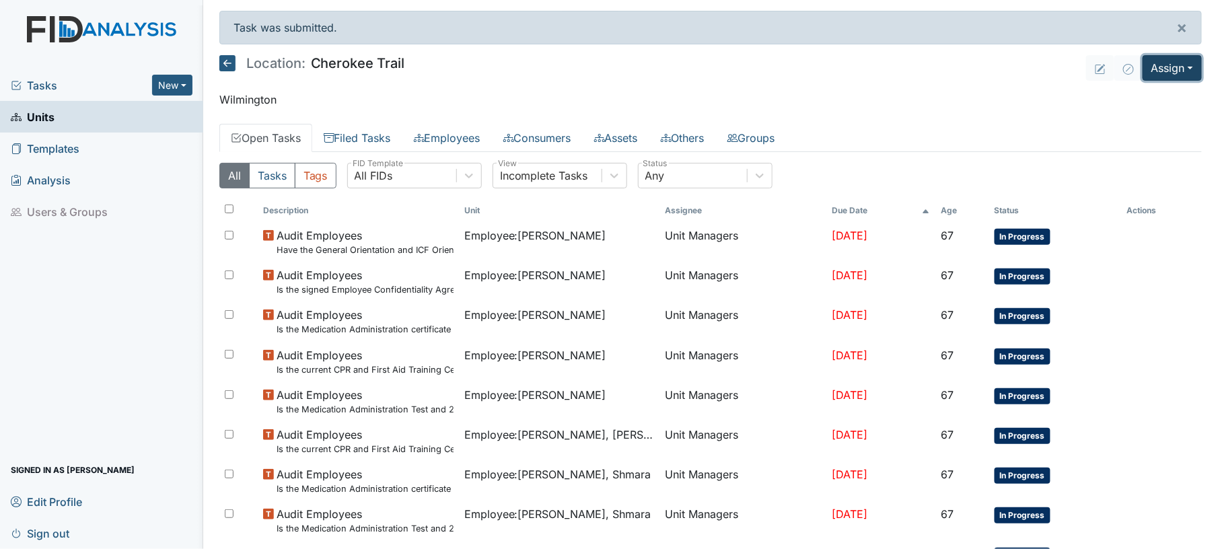
click at [1166, 78] on button "Assign" at bounding box center [1172, 68] width 59 height 26
click at [1150, 127] on link "Assign Inspection" at bounding box center [1139, 121] width 121 height 22
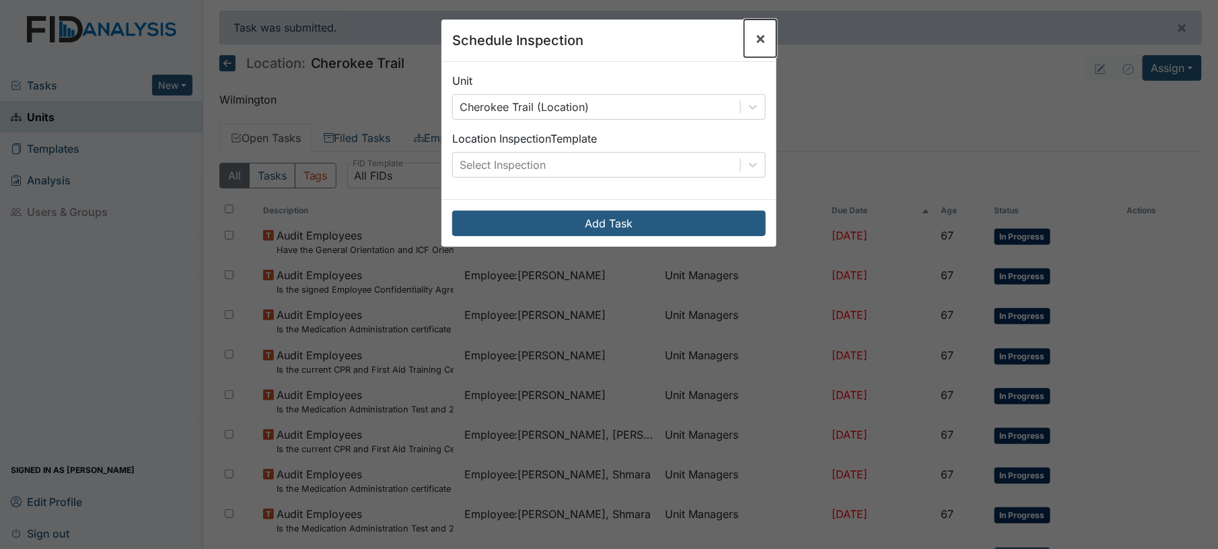
click at [755, 39] on span "×" at bounding box center [760, 38] width 11 height 20
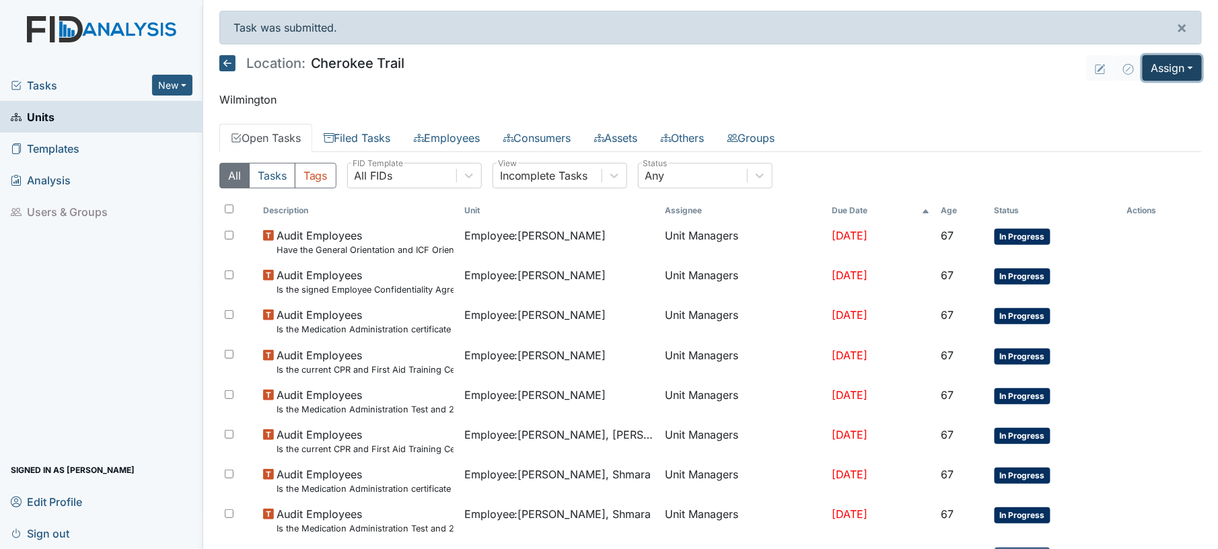
click at [1171, 67] on button "Assign" at bounding box center [1172, 68] width 59 height 26
click at [1139, 102] on link "Assign Form" at bounding box center [1139, 99] width 121 height 22
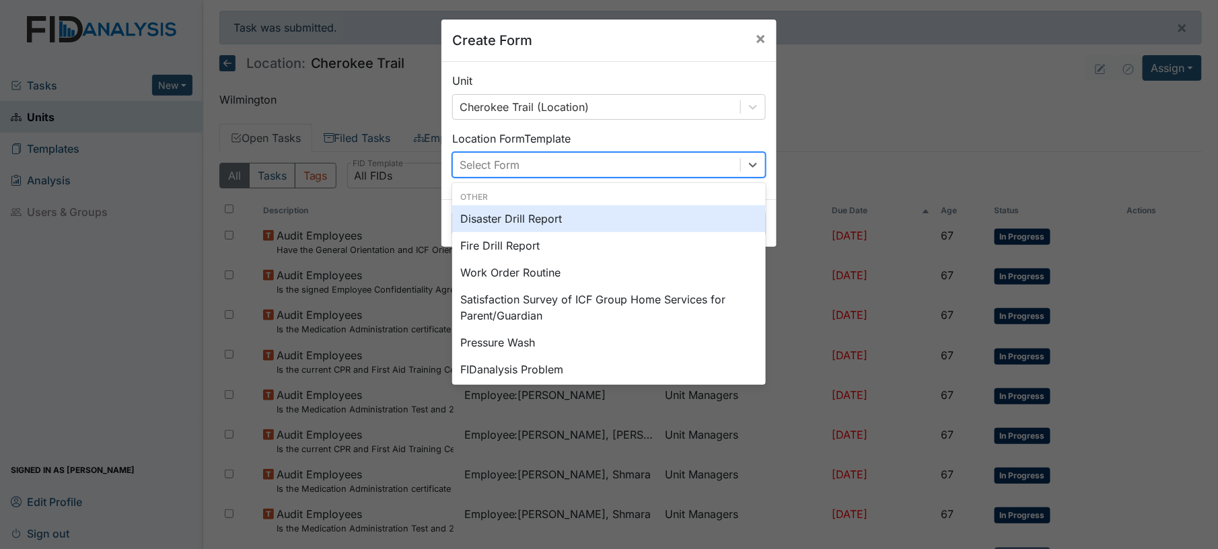
click at [669, 173] on div "Select Form" at bounding box center [596, 165] width 287 height 24
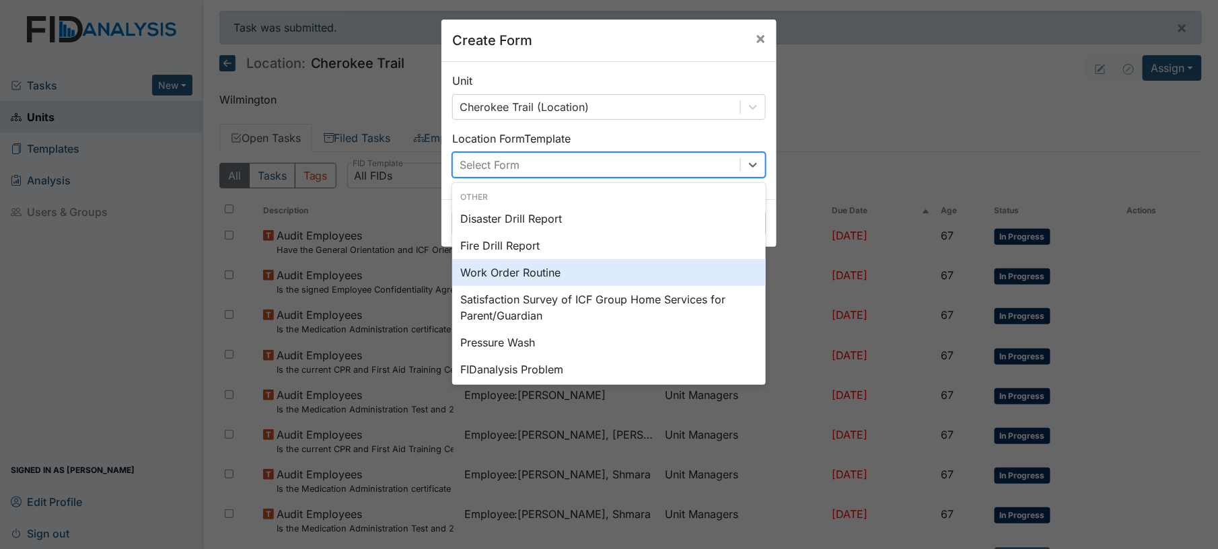
click at [590, 281] on div "Work Order Routine" at bounding box center [609, 272] width 314 height 27
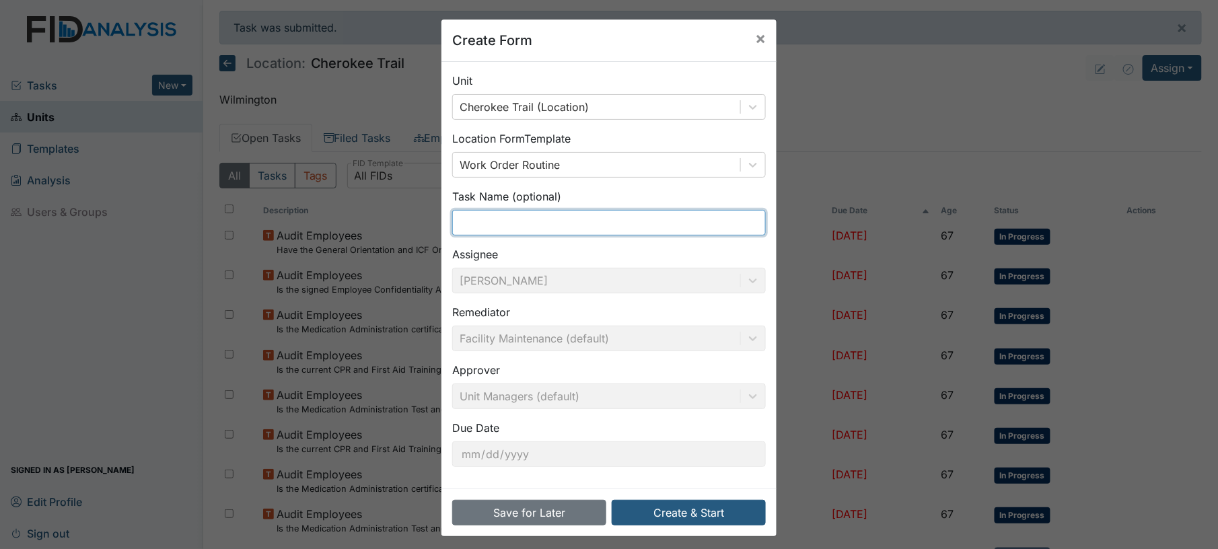
click at [516, 223] on input "text" at bounding box center [609, 223] width 314 height 26
